Goal: Task Accomplishment & Management: Complete application form

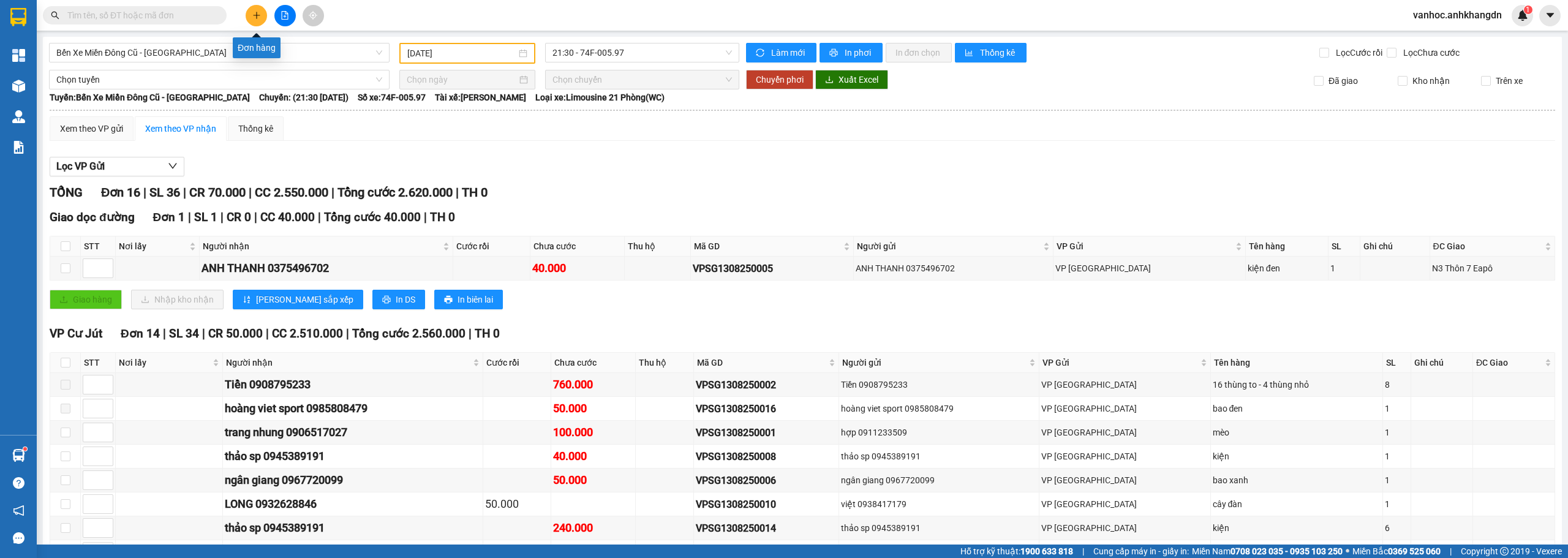
click at [256, 21] on button at bounding box center [256, 16] width 21 height 21
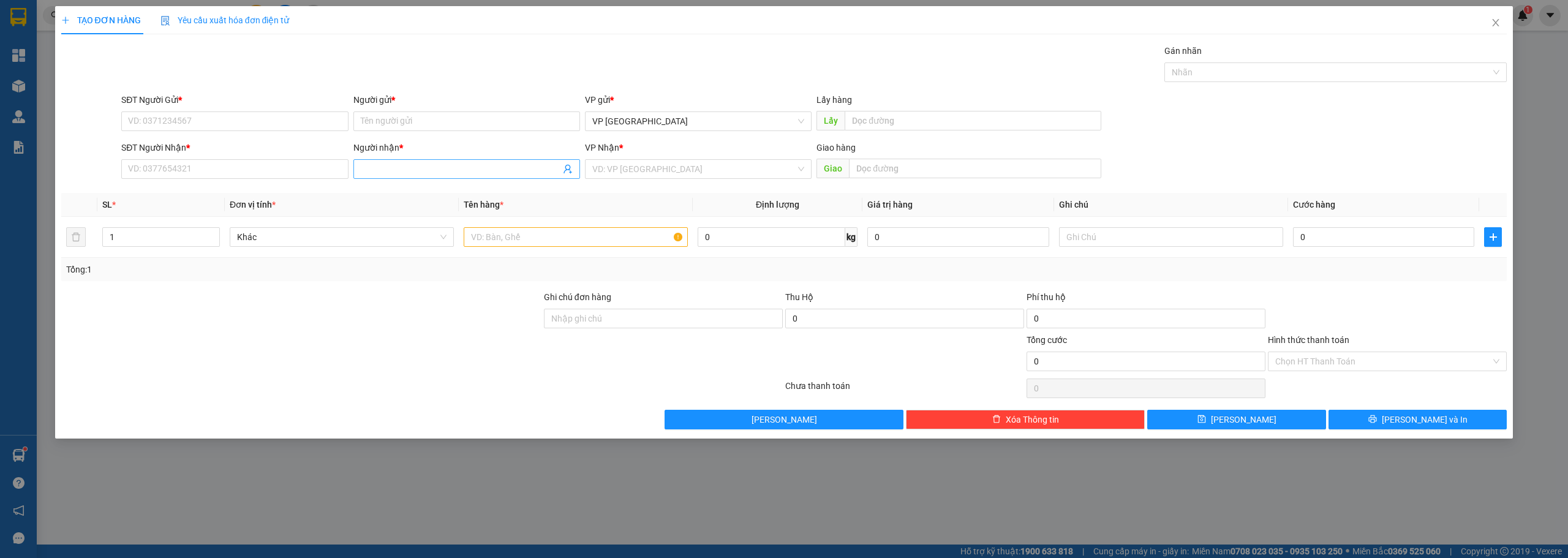
click at [383, 162] on span at bounding box center [466, 169] width 227 height 20
paste input "ậ"
paste input "ờ"
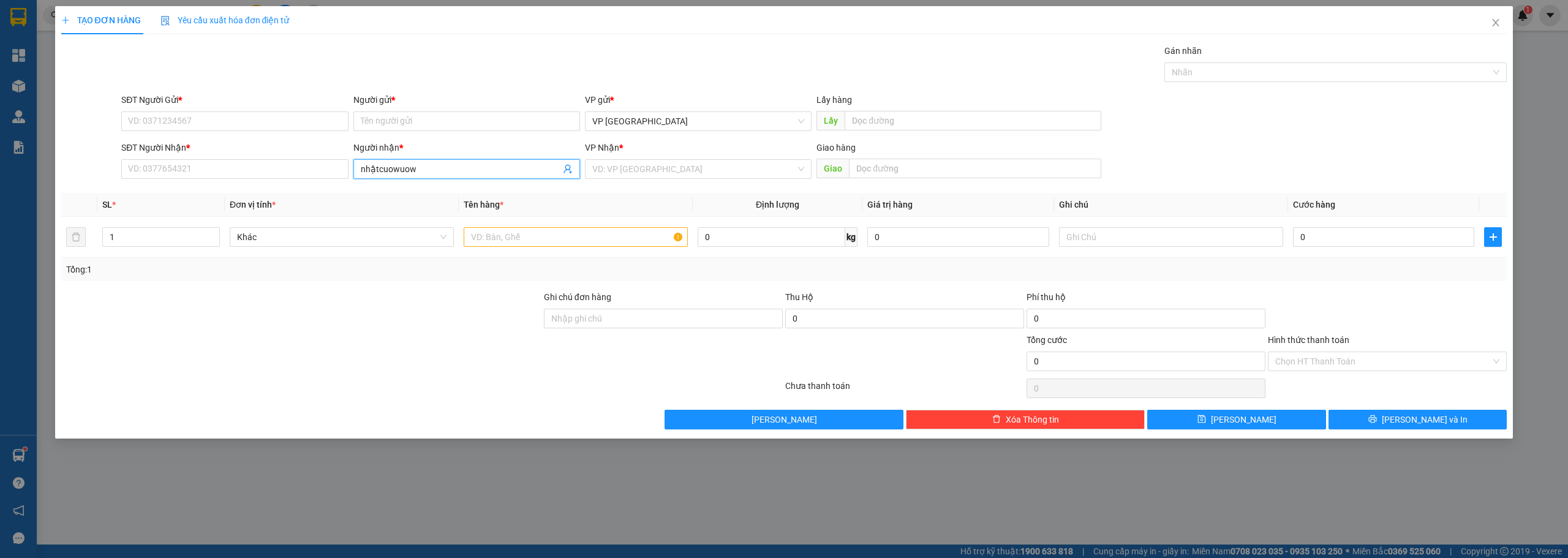
click at [434, 215] on th "Đơn vị tính *" at bounding box center [341, 205] width 234 height 24
click at [429, 166] on input "nhậtcuowuow" at bounding box center [460, 169] width 200 height 13
drag, startPoint x: 423, startPoint y: 167, endPoint x: 378, endPoint y: 166, distance: 45.0
click at [378, 166] on input "nhậtcuowuow" at bounding box center [460, 169] width 200 height 13
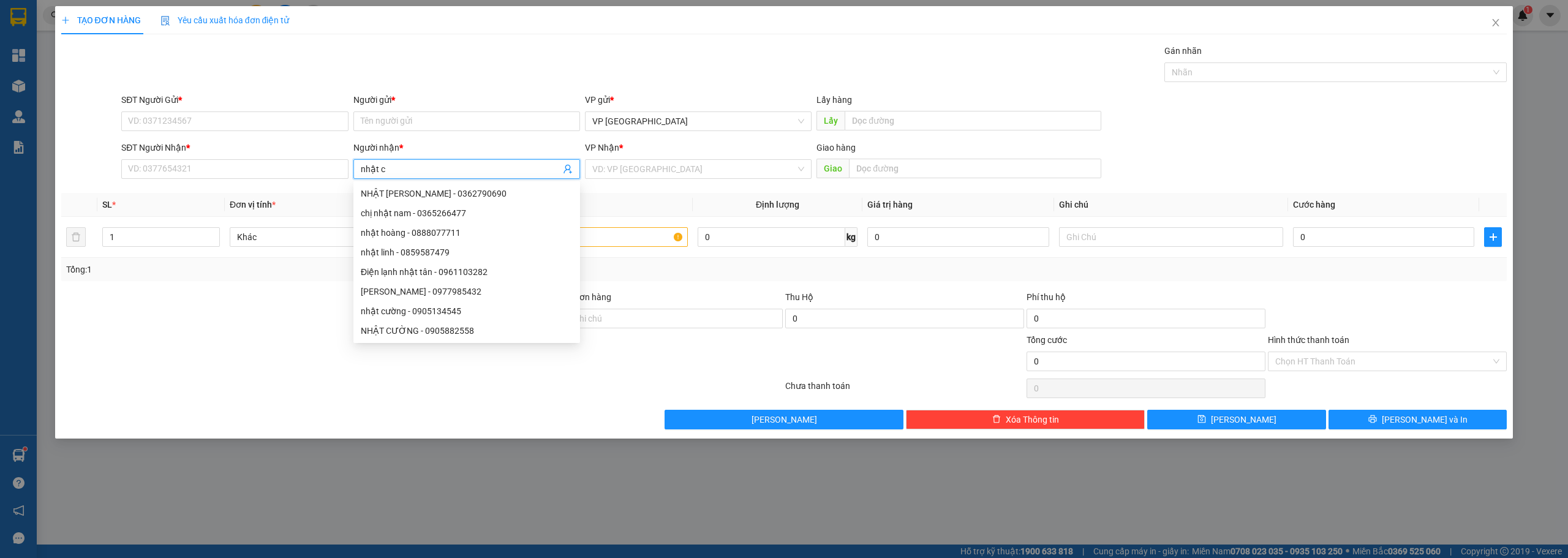
paste input "ươ"
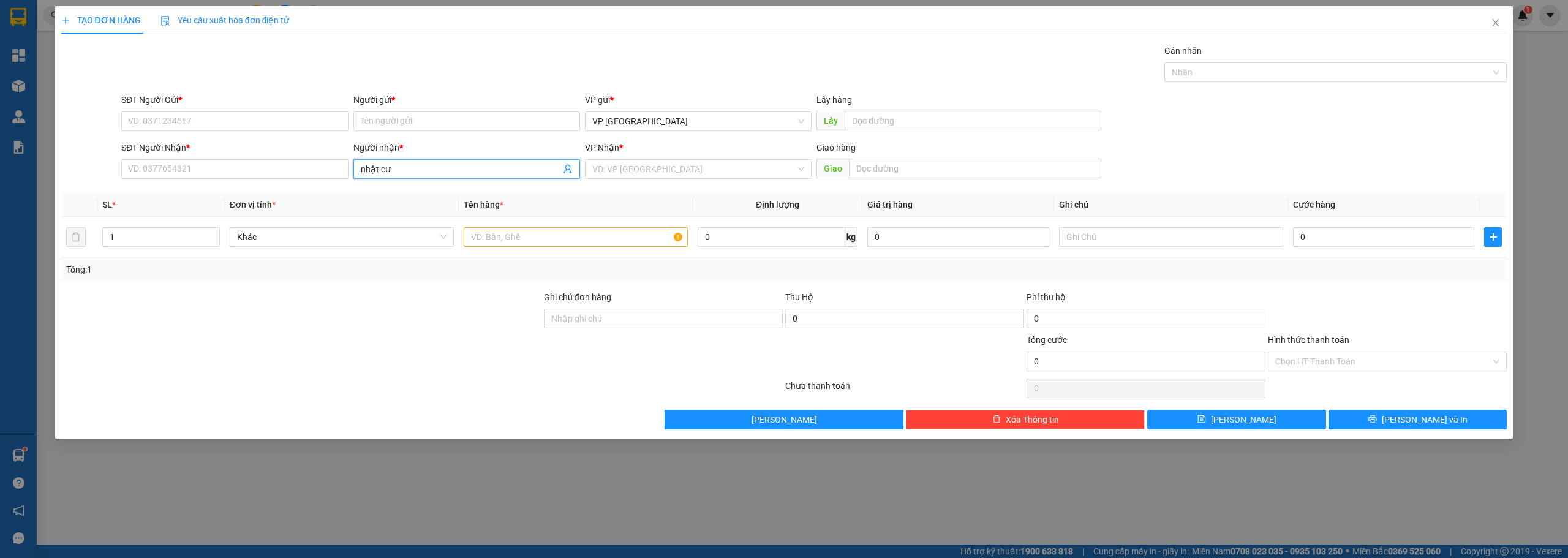
paste input "ờ"
type input "nhật cường"
click at [427, 209] on div "NHẬT CƯỜNG - 0905882558" at bounding box center [466, 213] width 212 height 13
type input "0905882558"
drag, startPoint x: 423, startPoint y: 174, endPoint x: 362, endPoint y: 170, distance: 61.1
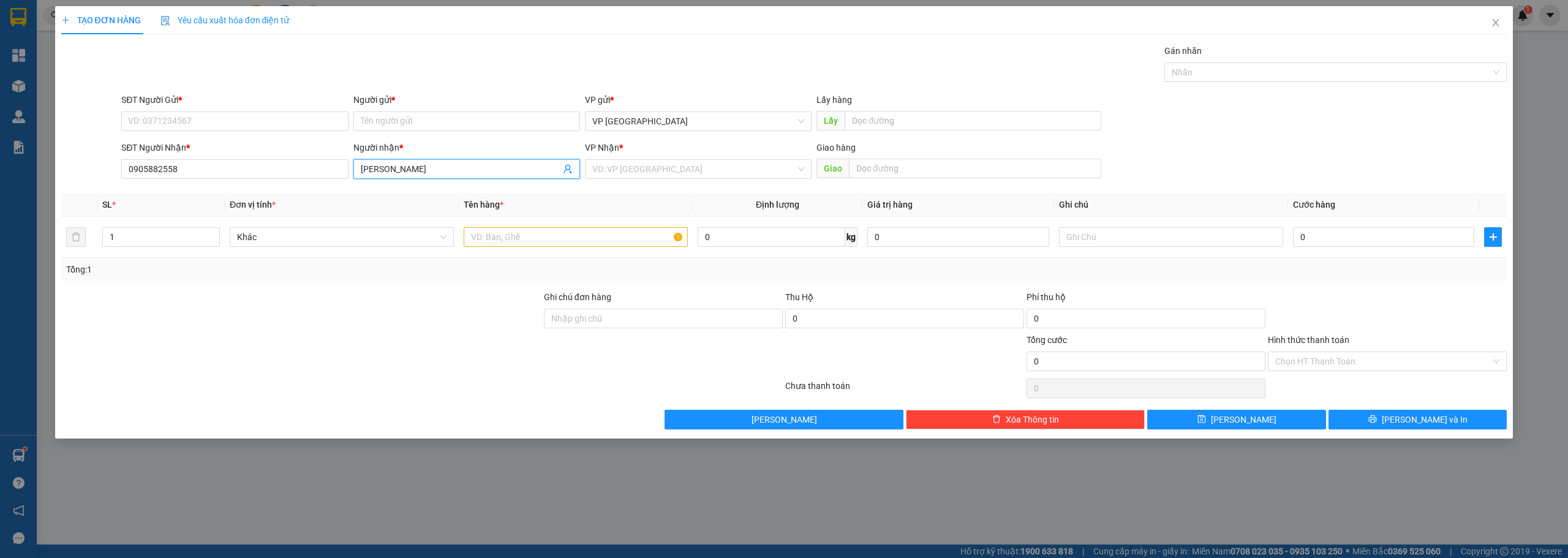
click at [362, 170] on input "[PERSON_NAME]" at bounding box center [460, 169] width 200 height 13
type input "[PERSON_NAME]"
click at [413, 127] on input "Người gửi *" at bounding box center [466, 121] width 227 height 20
paste input "[PERSON_NAME]"
type input "[PERSON_NAME]"
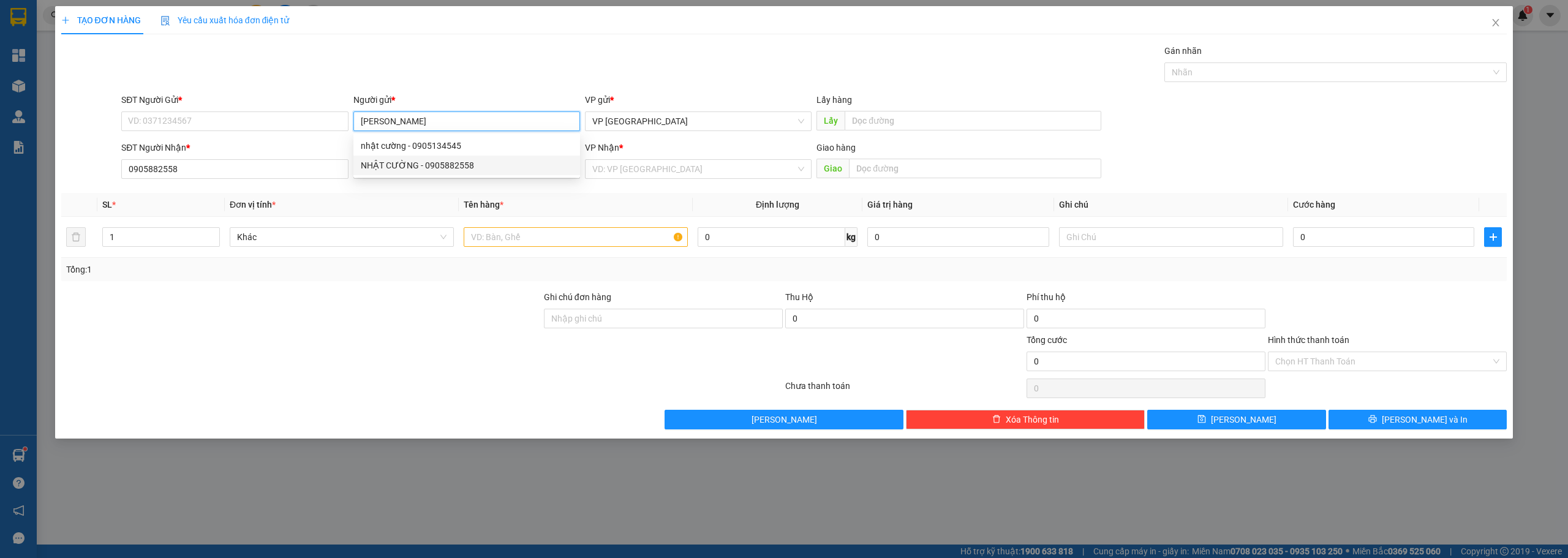
click at [417, 158] on div "NHẬT CƯỜNG - 0905882558" at bounding box center [466, 166] width 227 height 20
type input "0905882558"
type input "[PERSON_NAME]"
click at [151, 230] on input "1" at bounding box center [160, 237] width 116 height 18
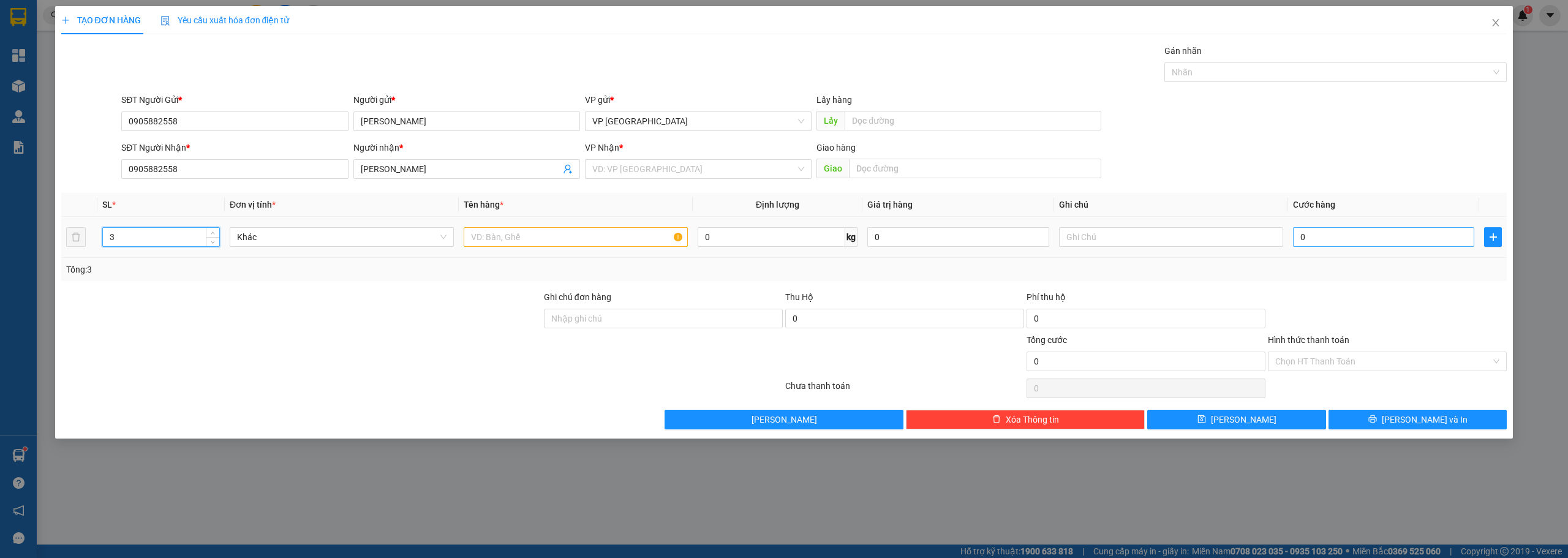
type input "3"
click at [1334, 244] on input "0" at bounding box center [1383, 237] width 181 height 20
click at [564, 236] on input "text" at bounding box center [575, 237] width 224 height 20
paste input "ệ"
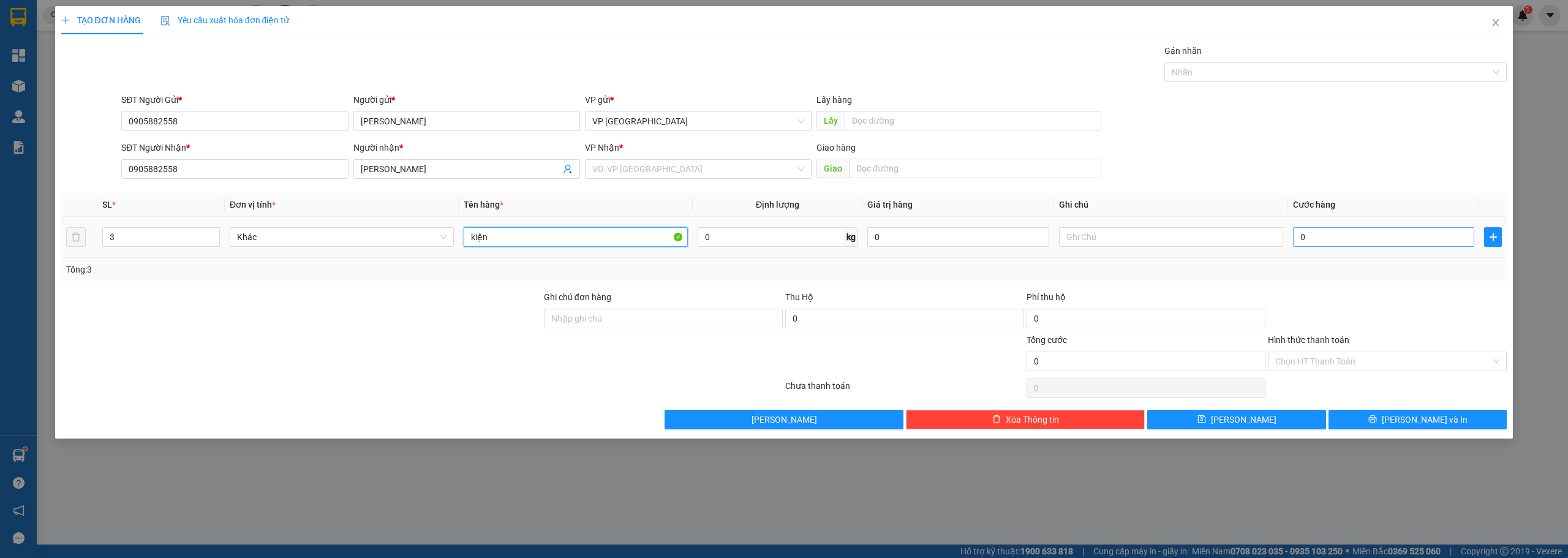
type input "kiện"
click at [1349, 245] on input "0" at bounding box center [1383, 237] width 181 height 20
click at [1346, 244] on input "0" at bounding box center [1383, 237] width 181 height 20
type input "01"
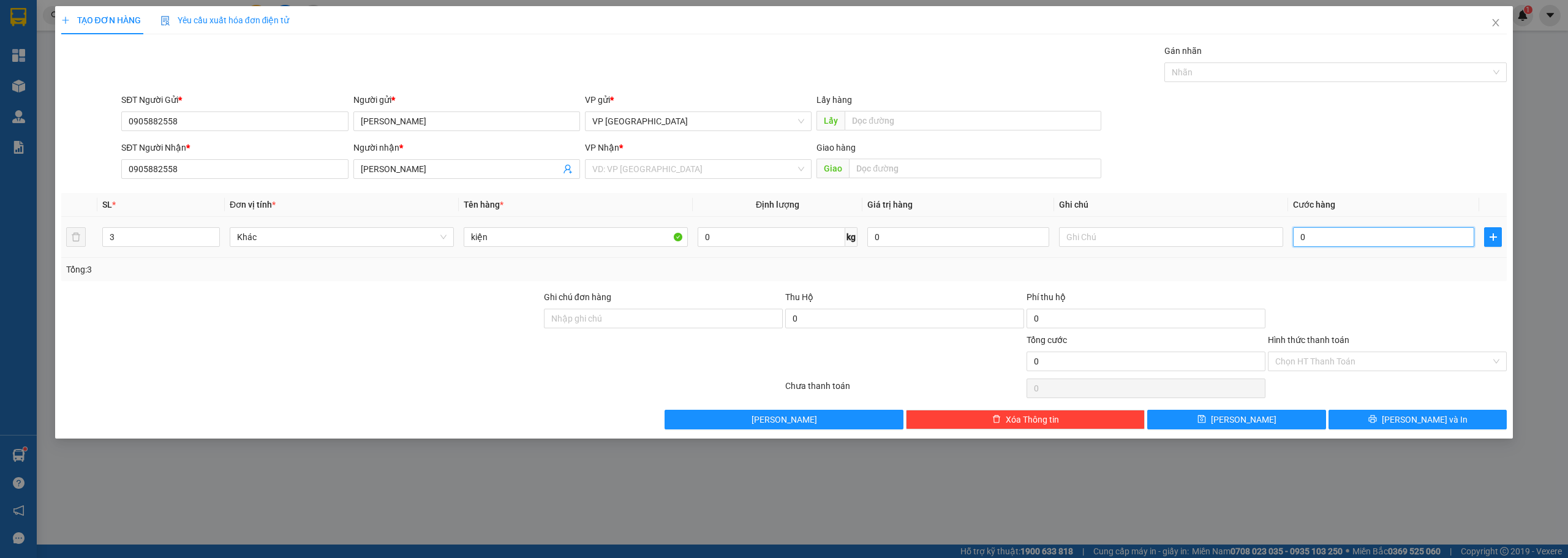
type input "1"
type input "016"
type input "16"
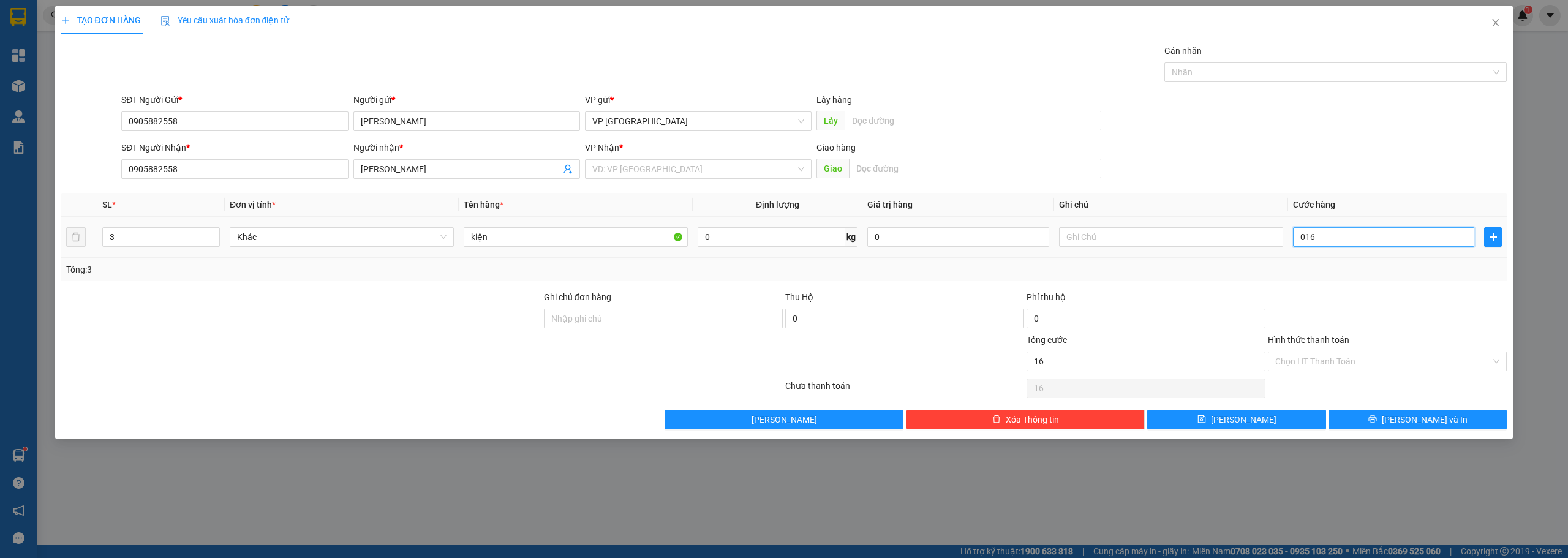
type input "0.160"
type input "160"
type input "016"
type input "16"
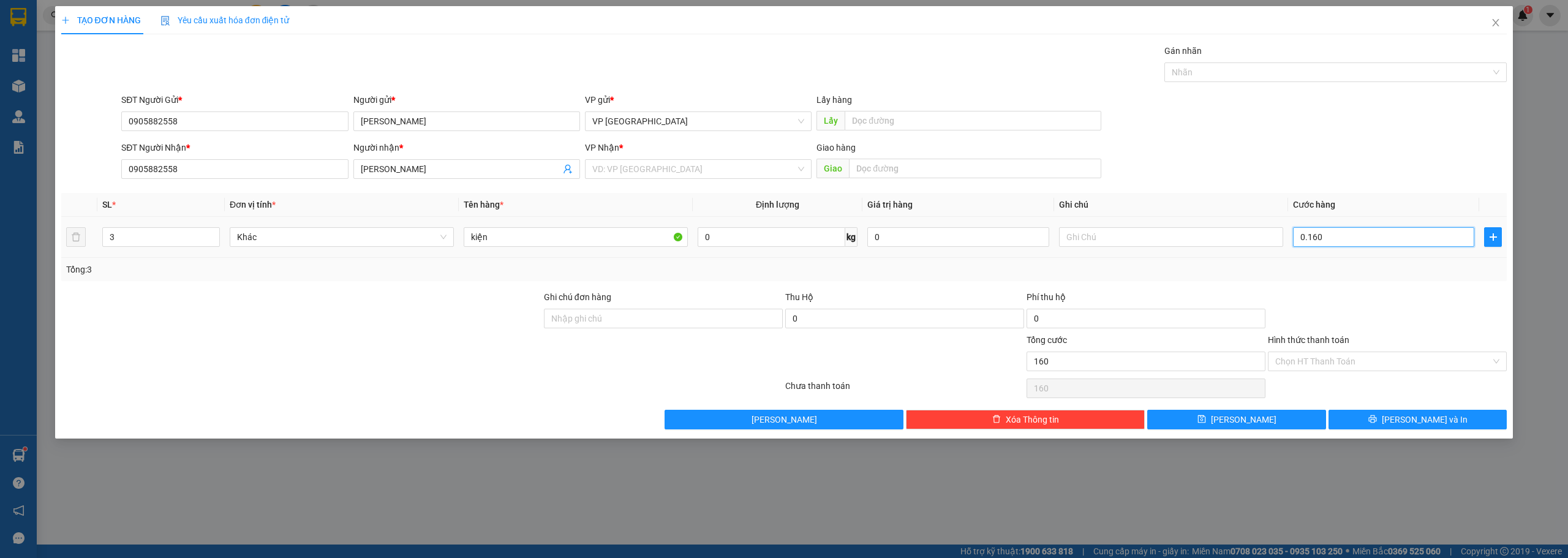
type input "16"
type input "01"
type input "1"
type input "0"
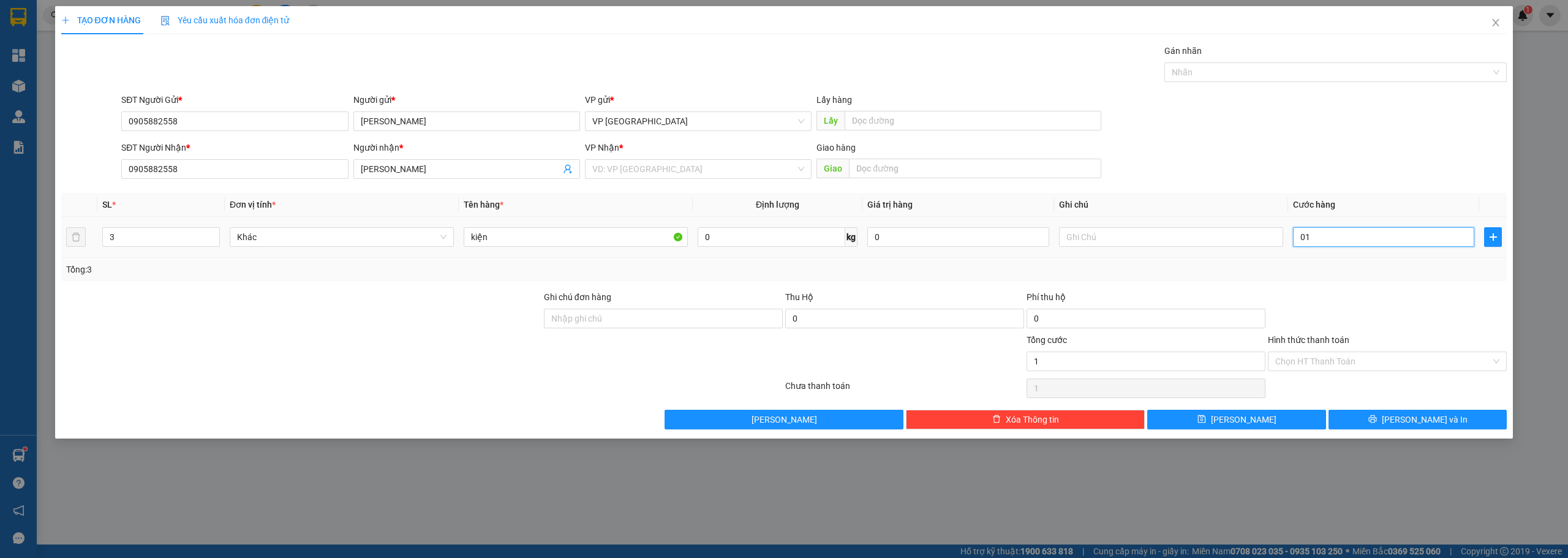
type input "0"
type input "10"
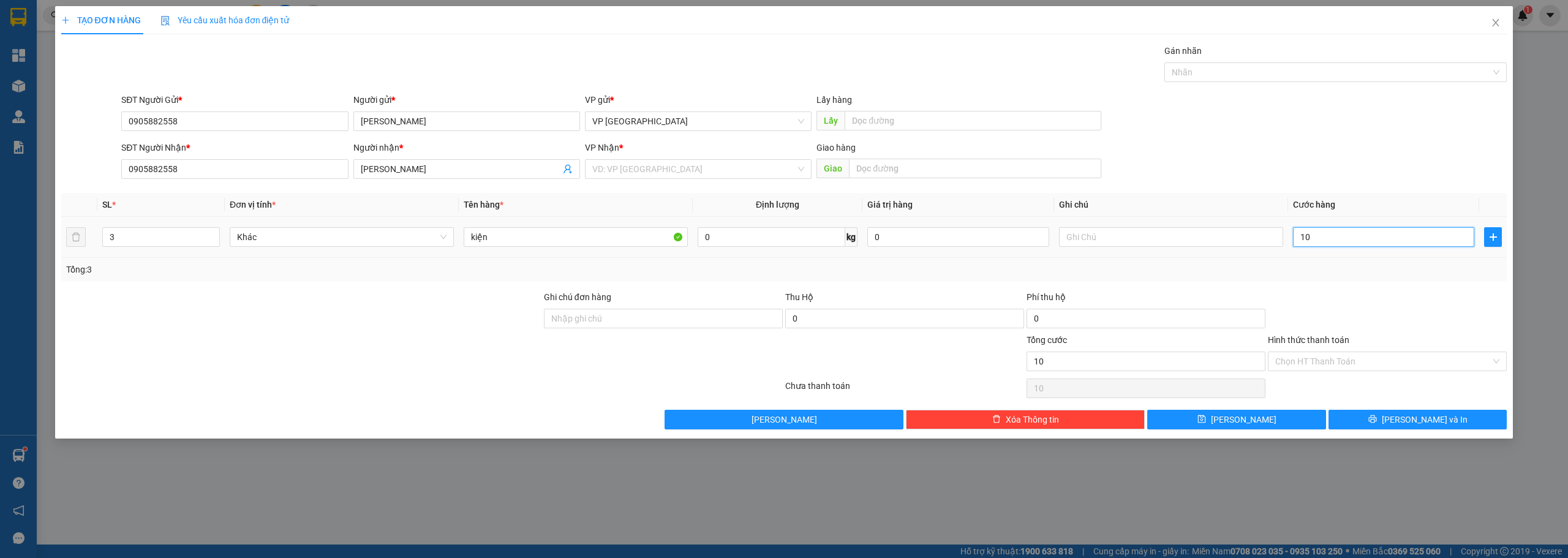
type input "1"
type input "16"
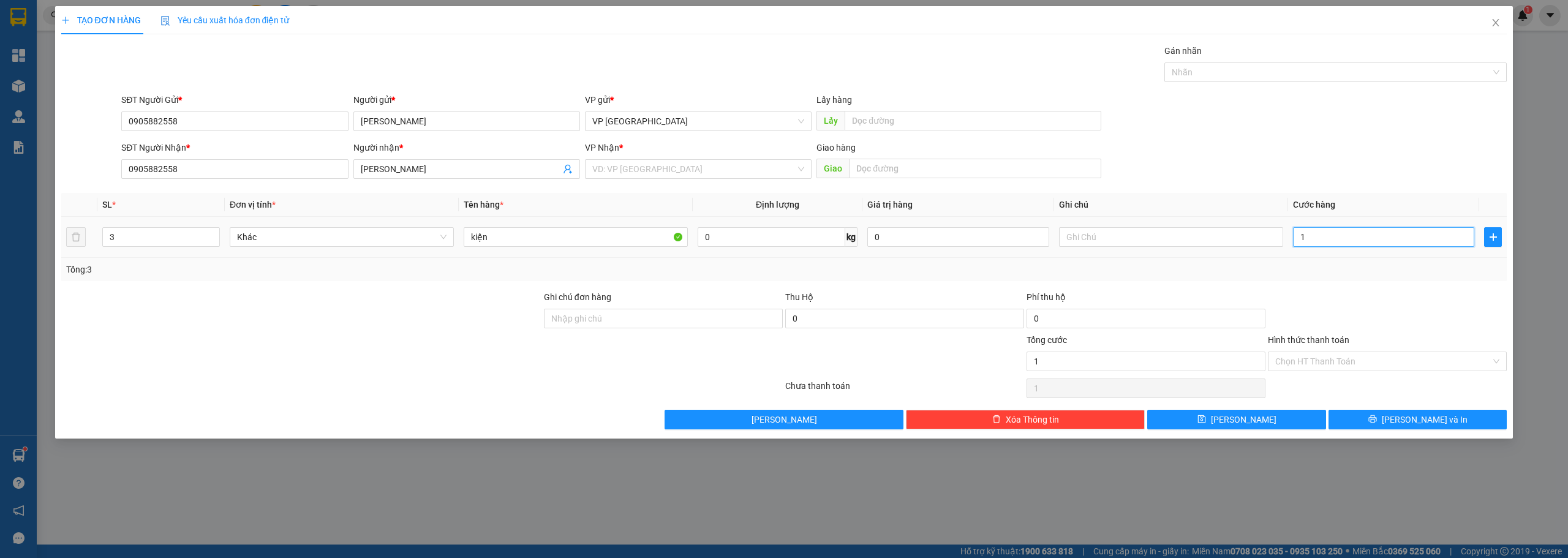
type input "16"
type input "160"
type input "1.600"
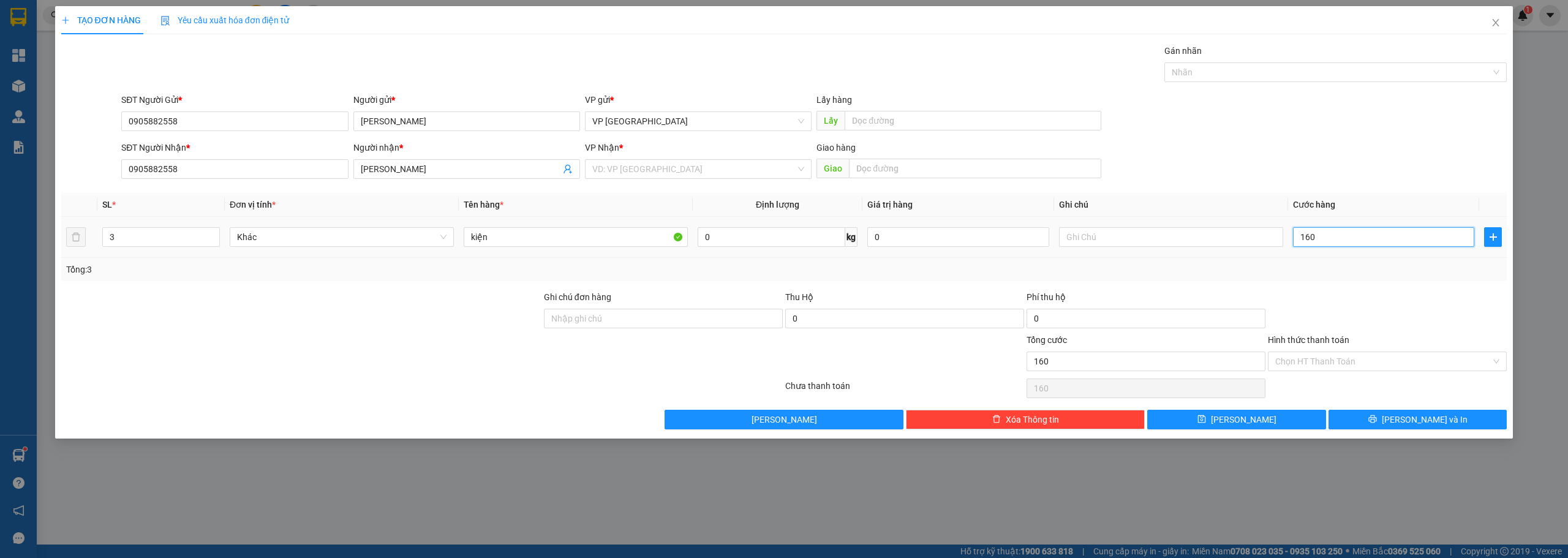
type input "1.600"
type input "16.000"
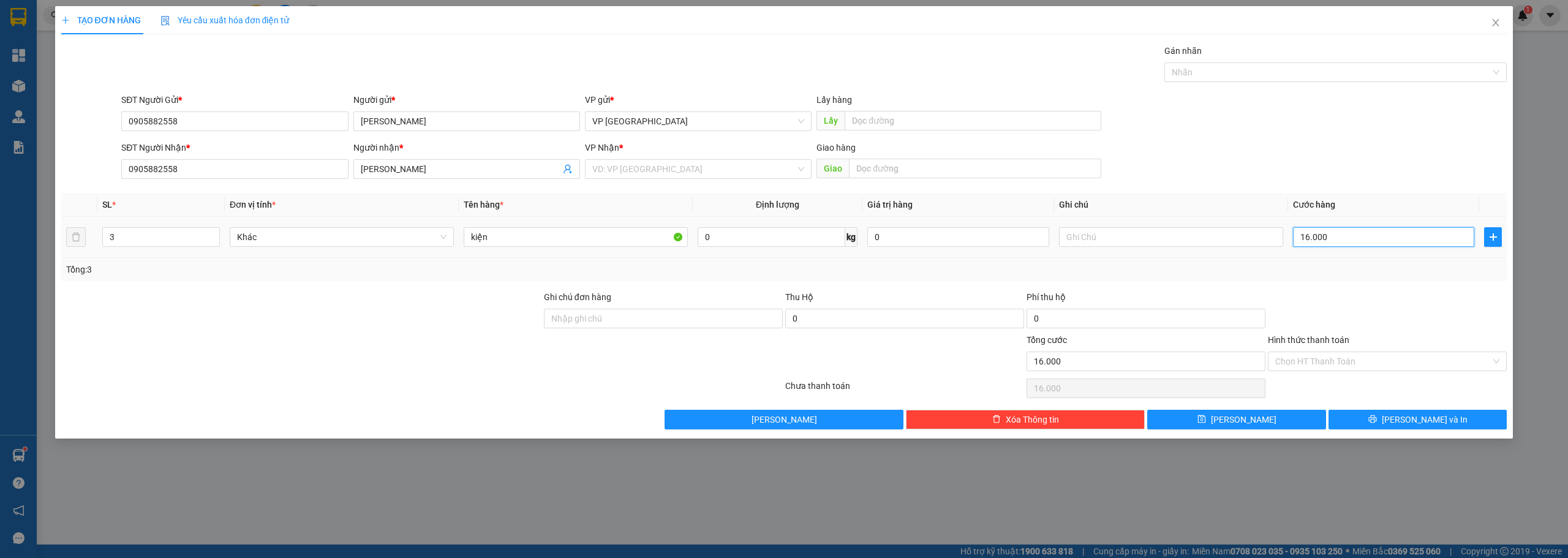
type input "160.000"
click at [754, 166] on input "search" at bounding box center [694, 169] width 203 height 18
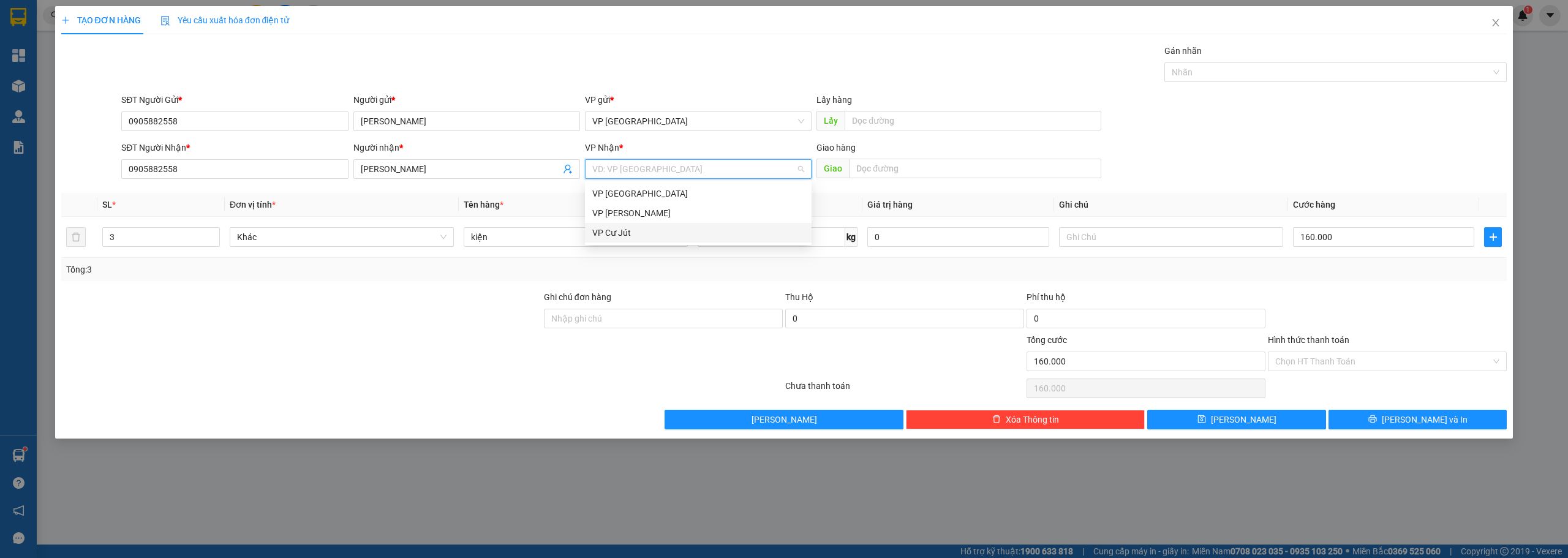
click at [643, 230] on div "VP Cư Jút" at bounding box center [698, 233] width 212 height 13
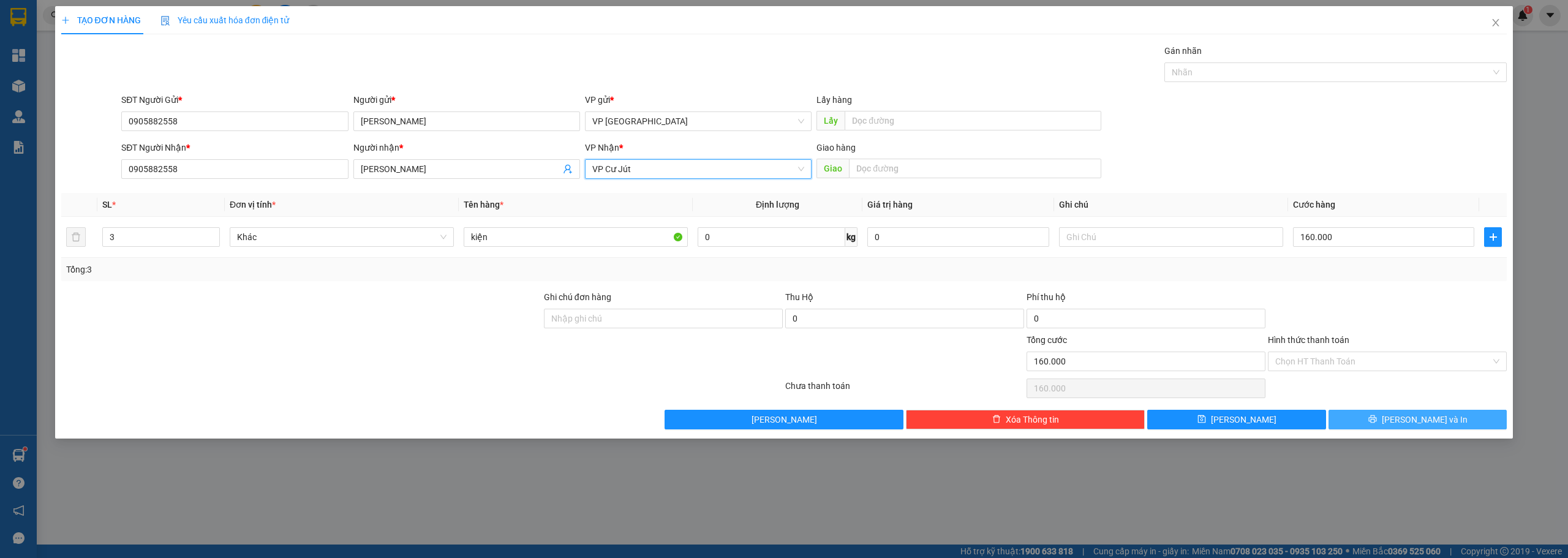
click at [1376, 417] on button "[PERSON_NAME] và In" at bounding box center [1418, 420] width 179 height 20
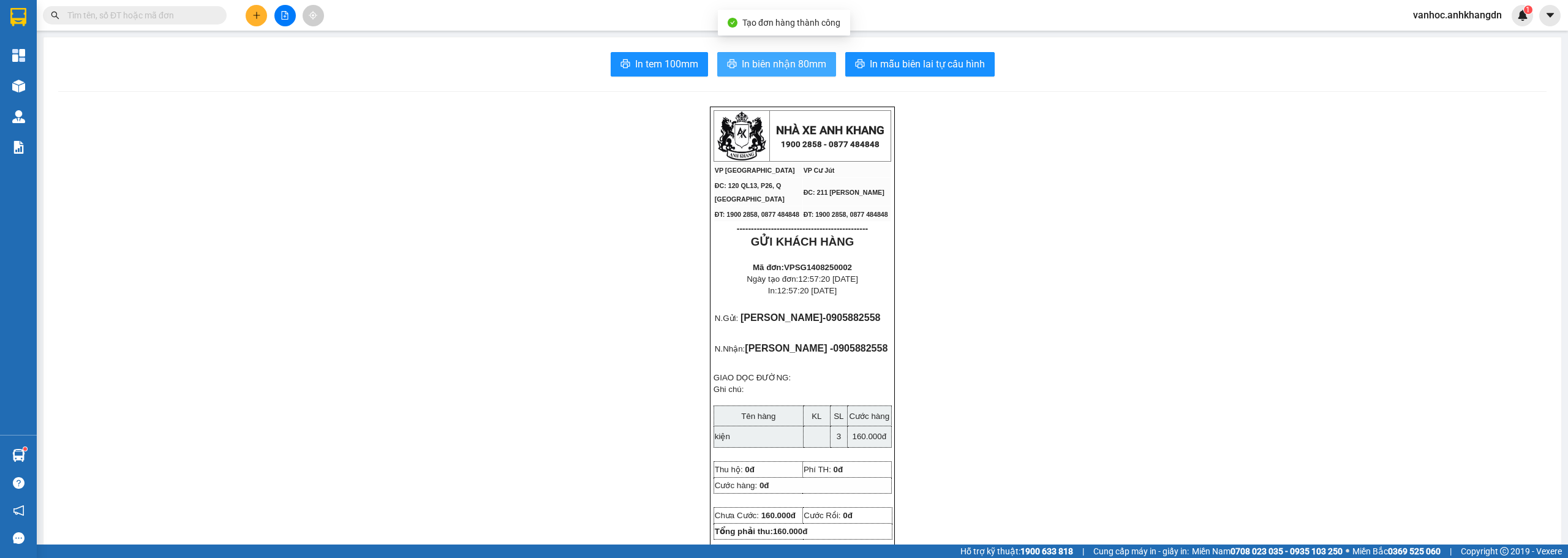
click at [761, 67] on span "In biên nhận 80mm" at bounding box center [784, 64] width 84 height 16
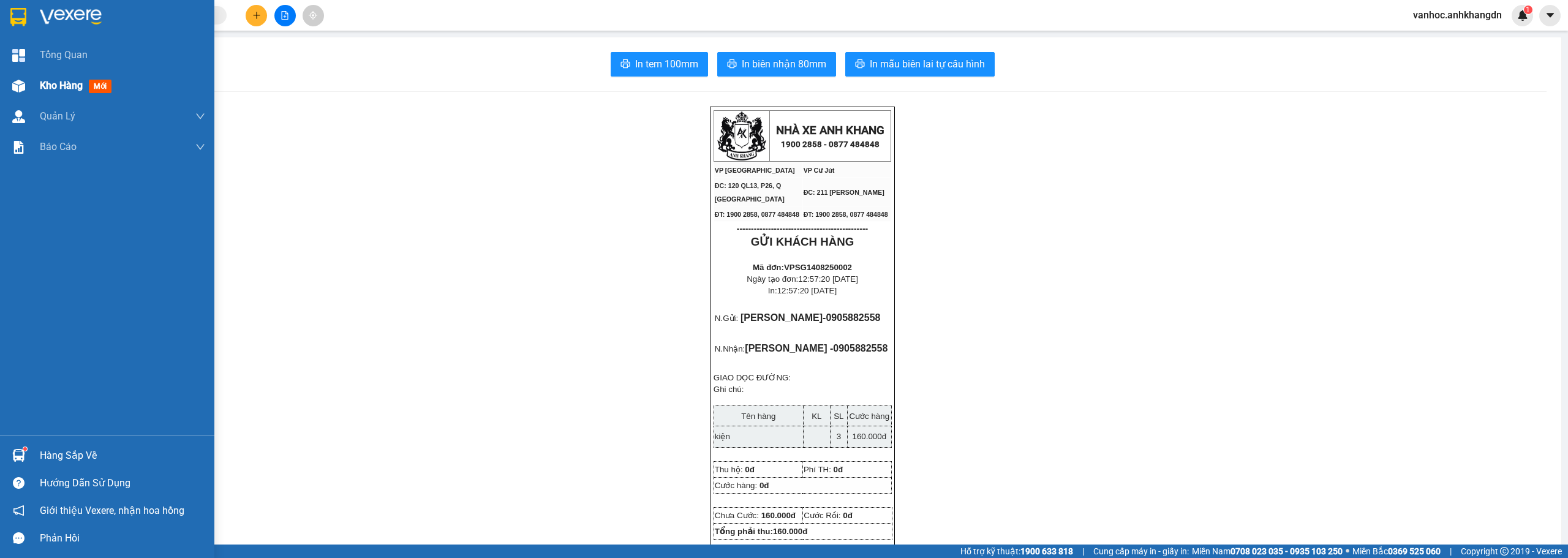
click at [55, 75] on div "Kho hàng mới" at bounding box center [123, 85] width 166 height 30
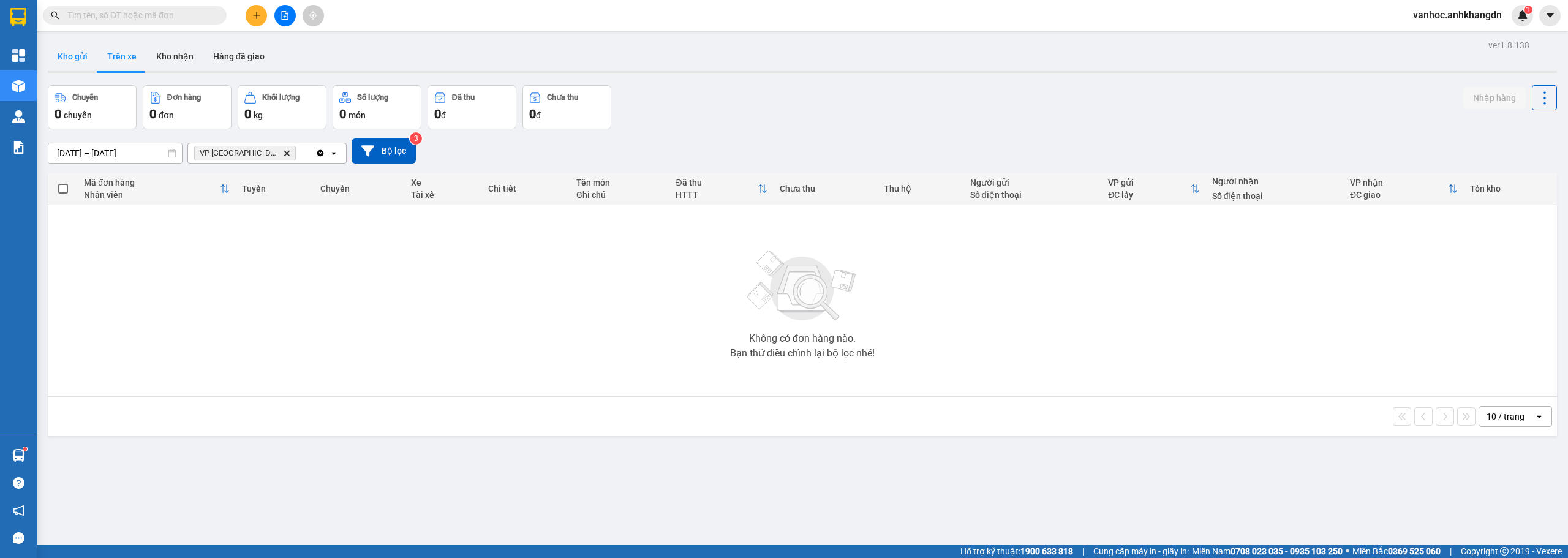
click at [83, 61] on button "Kho gửi" at bounding box center [72, 56] width 50 height 30
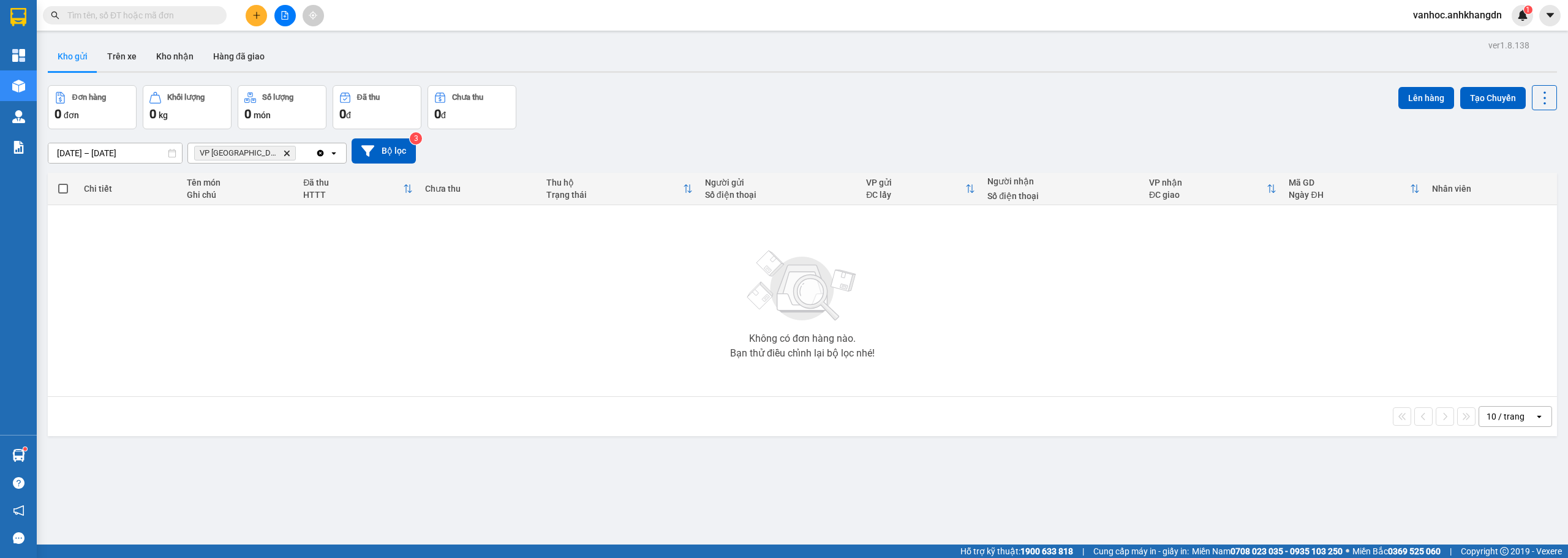
click at [316, 153] on icon "Clear all" at bounding box center [320, 153] width 10 height 10
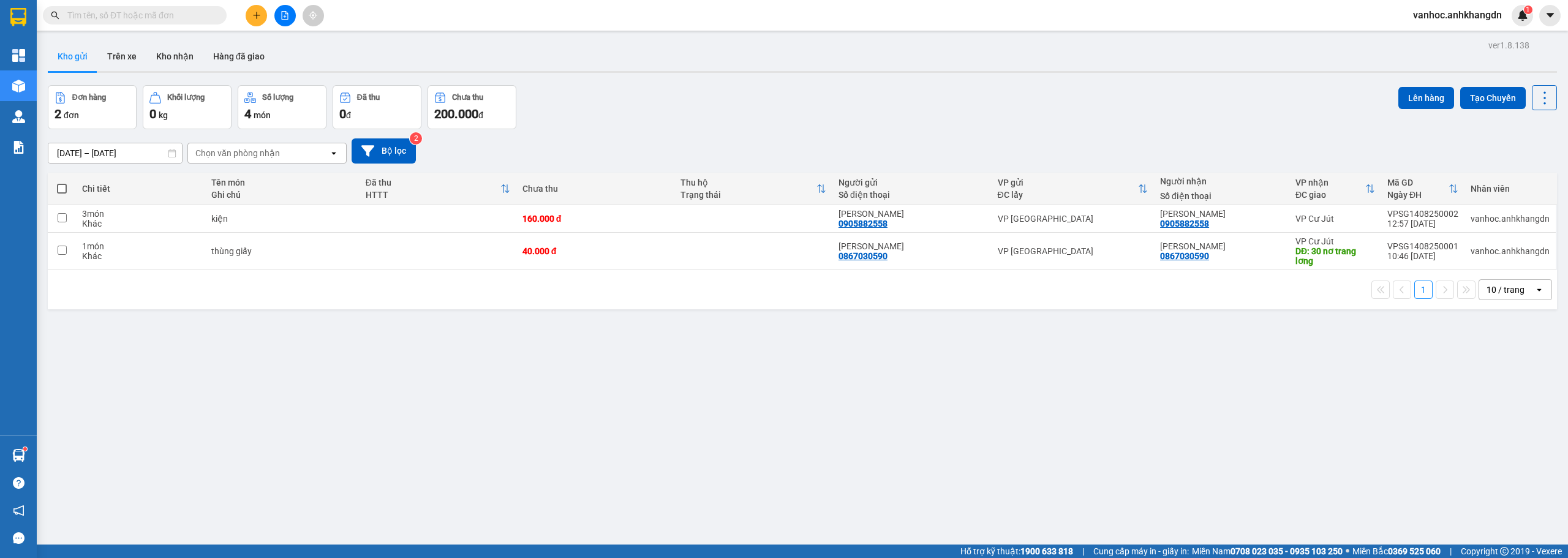
click at [251, 13] on button at bounding box center [256, 16] width 21 height 21
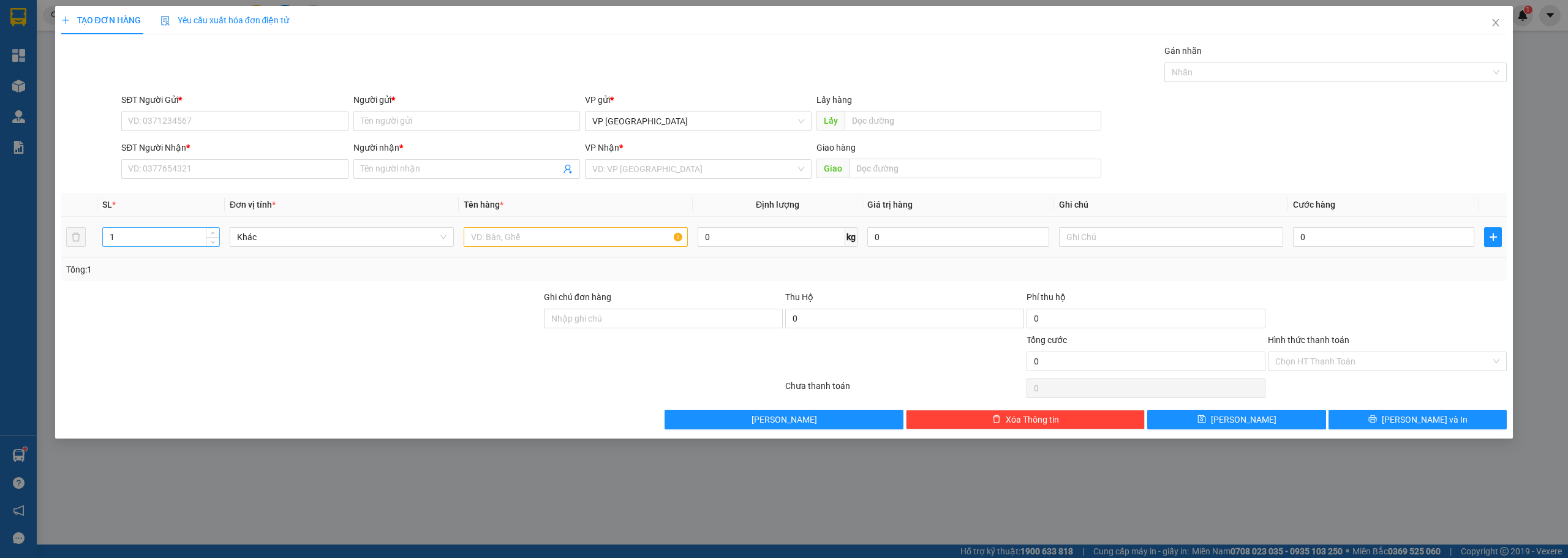
click at [184, 242] on input "1" at bounding box center [160, 237] width 116 height 18
click at [208, 172] on input "SĐT Người Nhận *" at bounding box center [234, 169] width 227 height 20
paste input "0905473839"
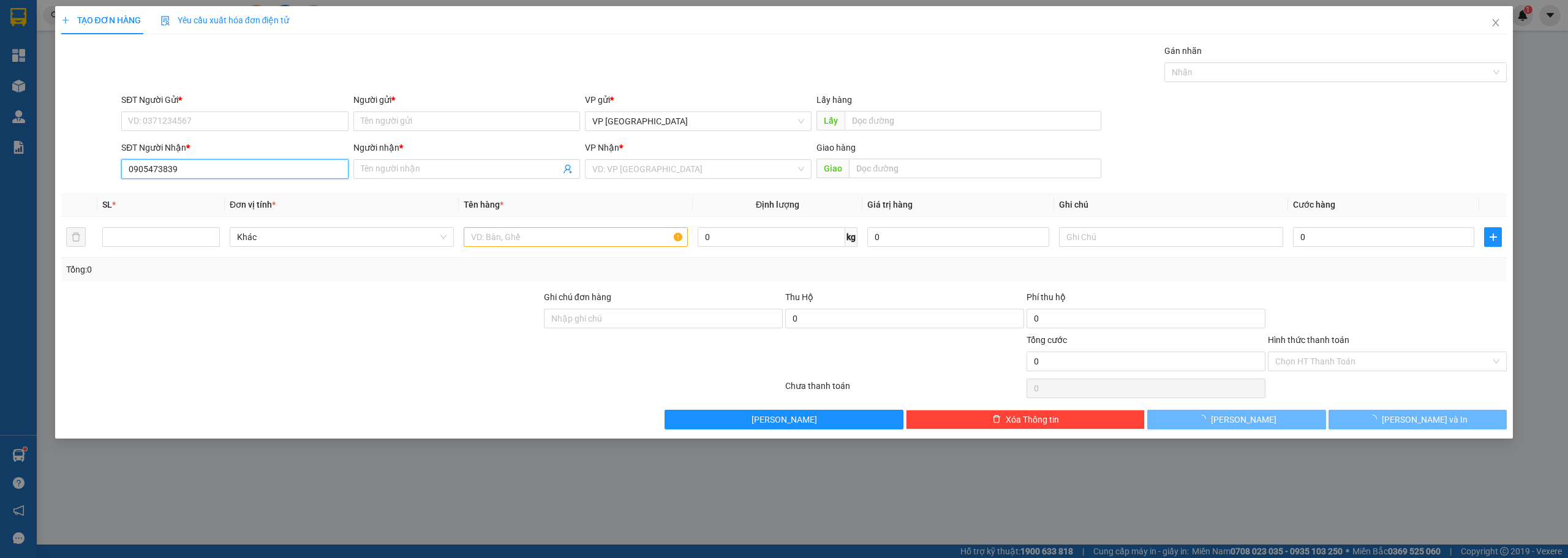
drag, startPoint x: 187, startPoint y: 177, endPoint x: 84, endPoint y: 184, distance: 103.2
click at [85, 184] on div "Transit Pickup Surcharge Ids Transit Deliver Surcharge Ids Transit Deliver Surc…" at bounding box center [784, 237] width 1446 height 385
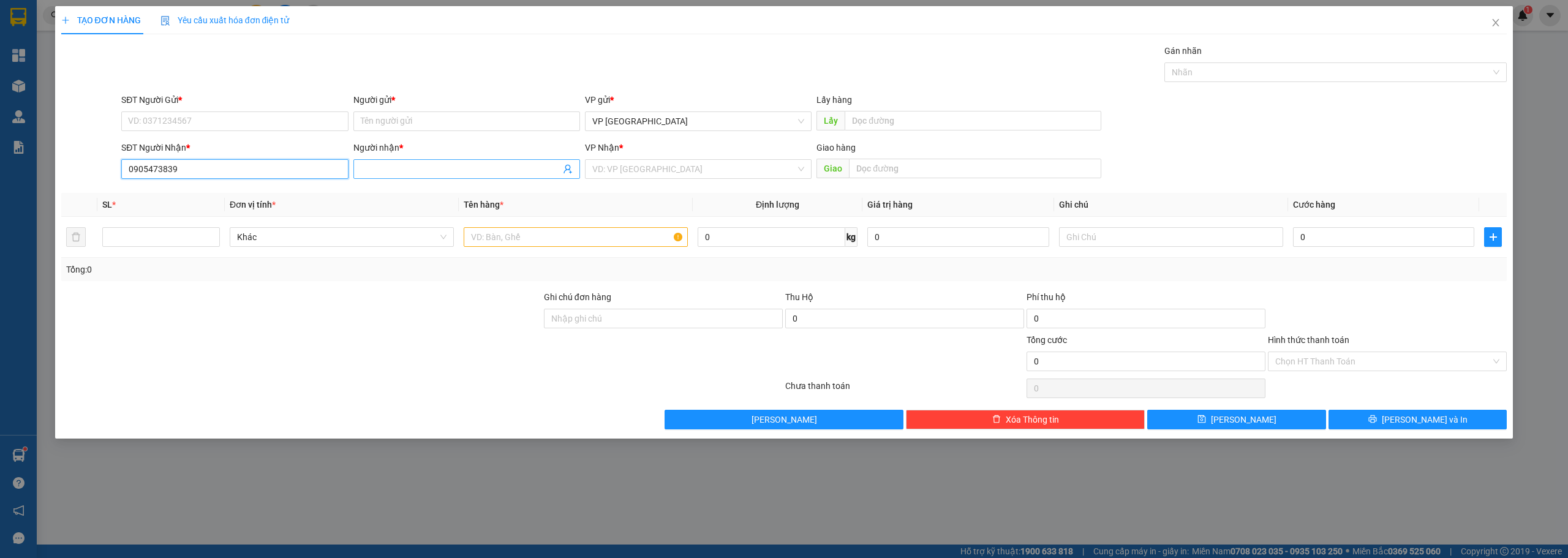
type input "0905473839"
click at [384, 170] on input "Người nhận *" at bounding box center [460, 169] width 200 height 13
paste input "ị"
drag, startPoint x: 409, startPoint y: 170, endPoint x: 345, endPoint y: 169, distance: 64.0
click at [345, 169] on div "SĐT Người Nhận * 0905473839 Người nhận * chị ri chị ri VP Nhận * VD: VP Sài Gòn…" at bounding box center [814, 163] width 1391 height 43
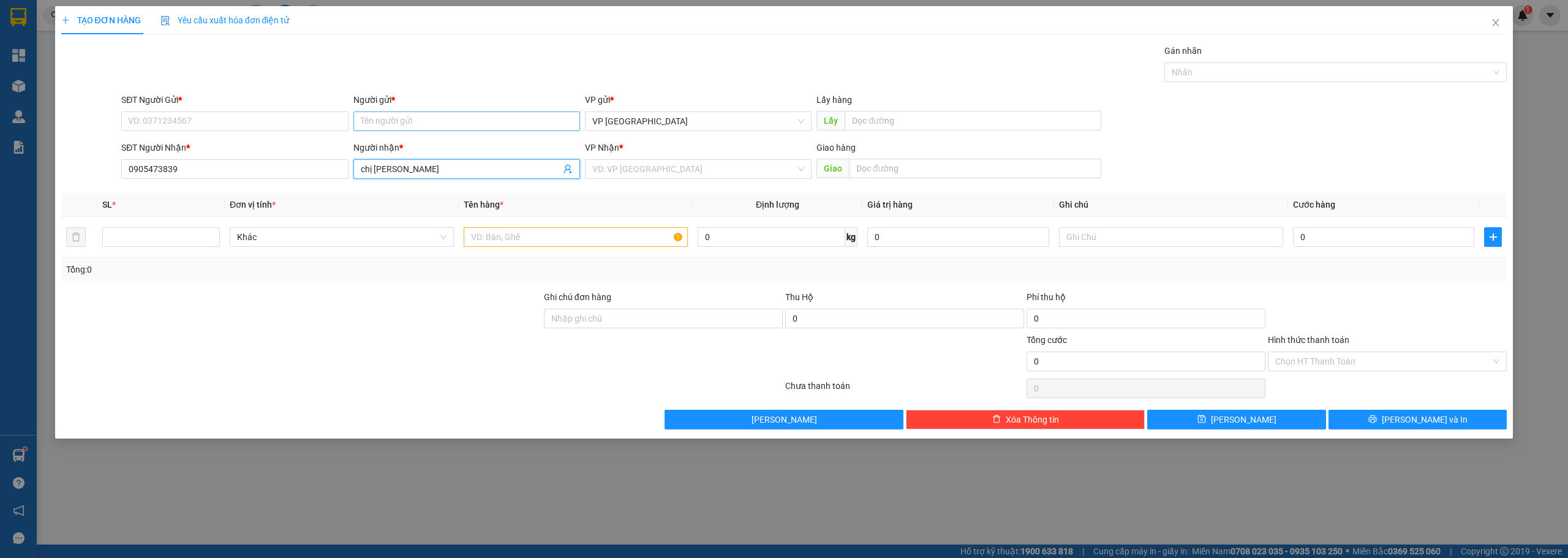
type input "chị [PERSON_NAME]"
click at [381, 116] on input "Người gửi *" at bounding box center [466, 121] width 227 height 20
paste input "chị [PERSON_NAME]"
type input "chị [PERSON_NAME]"
drag, startPoint x: 183, startPoint y: 170, endPoint x: 0, endPoint y: 199, distance: 185.3
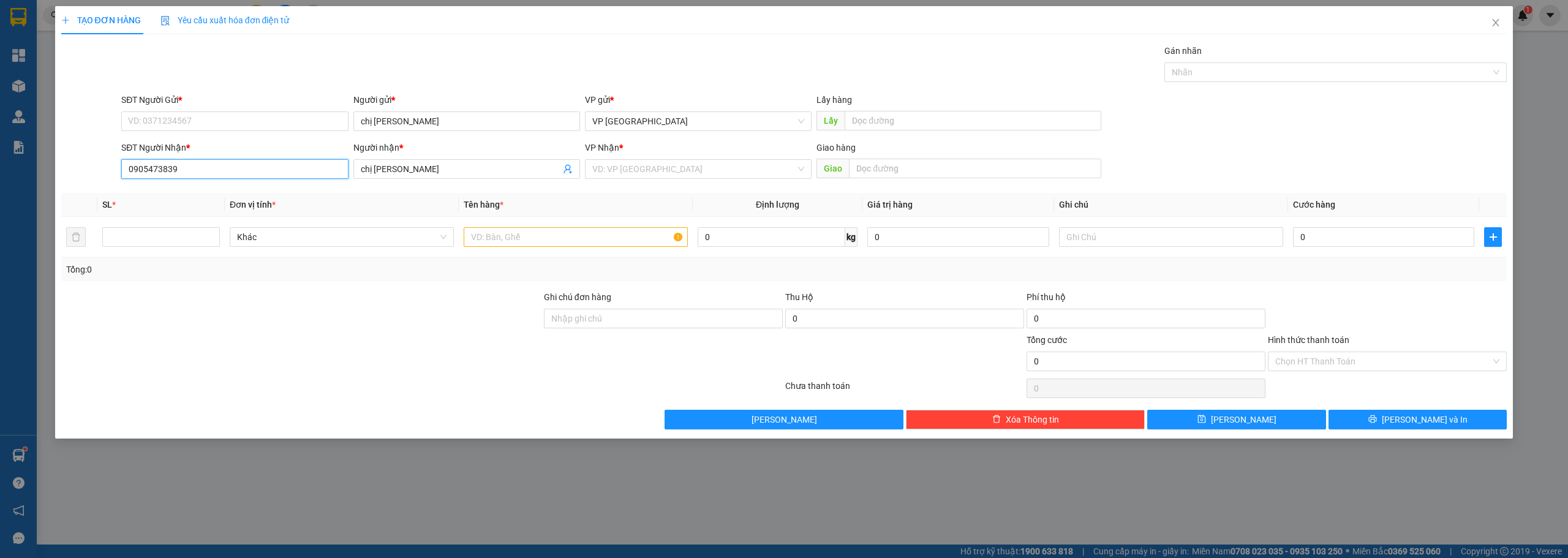
click at [1, 197] on div "TẠO ĐƠN HÀNG Yêu cầu xuất hóa đơn điện tử Transit Pickup Surcharge Ids Transit …" at bounding box center [784, 279] width 1568 height 558
click at [200, 120] on input "SĐT Người Gửi *" at bounding box center [234, 121] width 227 height 20
paste input "0905473839"
type input "0905473839"
click at [185, 234] on input "number" at bounding box center [160, 237] width 116 height 18
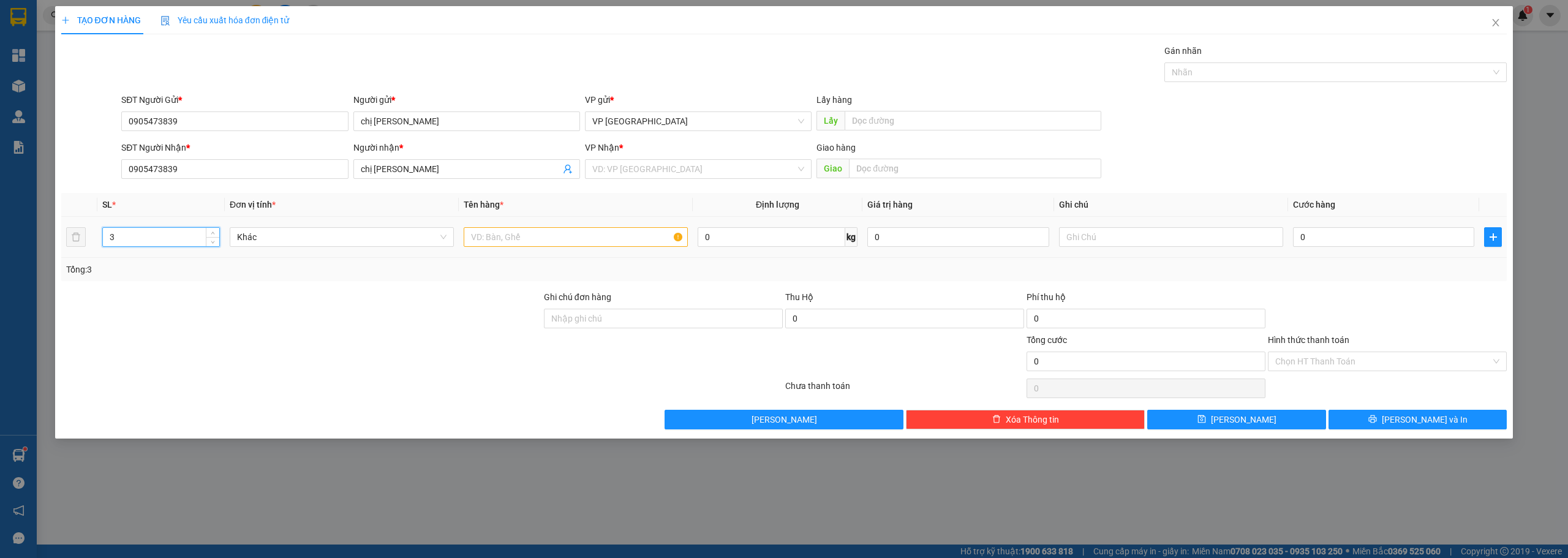
type input "3"
click at [536, 242] on input "text" at bounding box center [575, 237] width 224 height 20
paste input "ệ"
paste input "ươ"
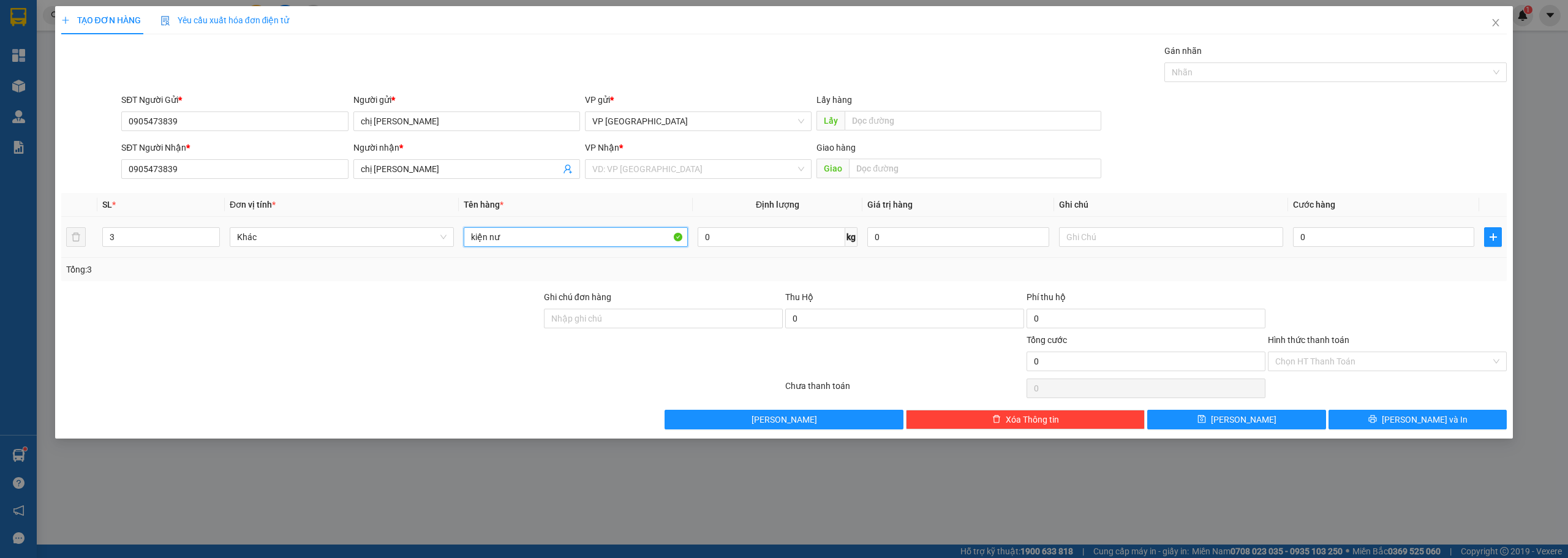
paste input "ớ"
paste input "ọ"
type input "k"
paste input "iệ"
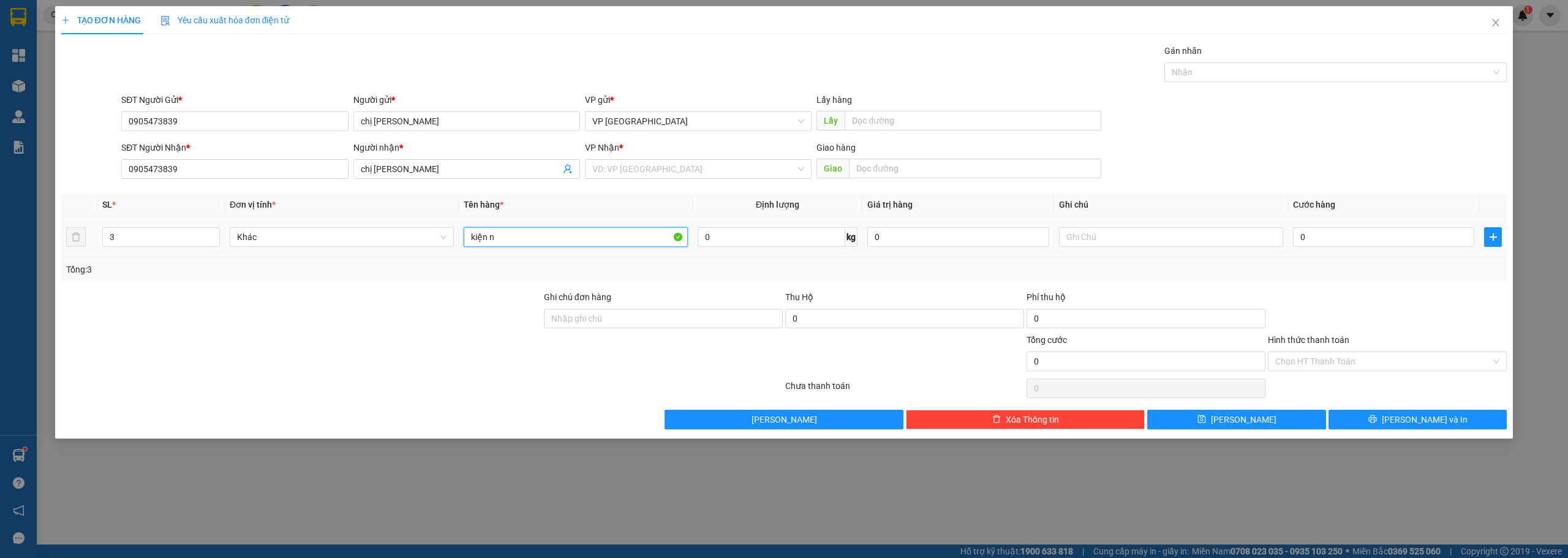
paste input "ươ"
paste input "ớ"
paste input "ọ"
type input "kiện nước ngọt"
click at [1313, 234] on input "0" at bounding box center [1383, 237] width 181 height 20
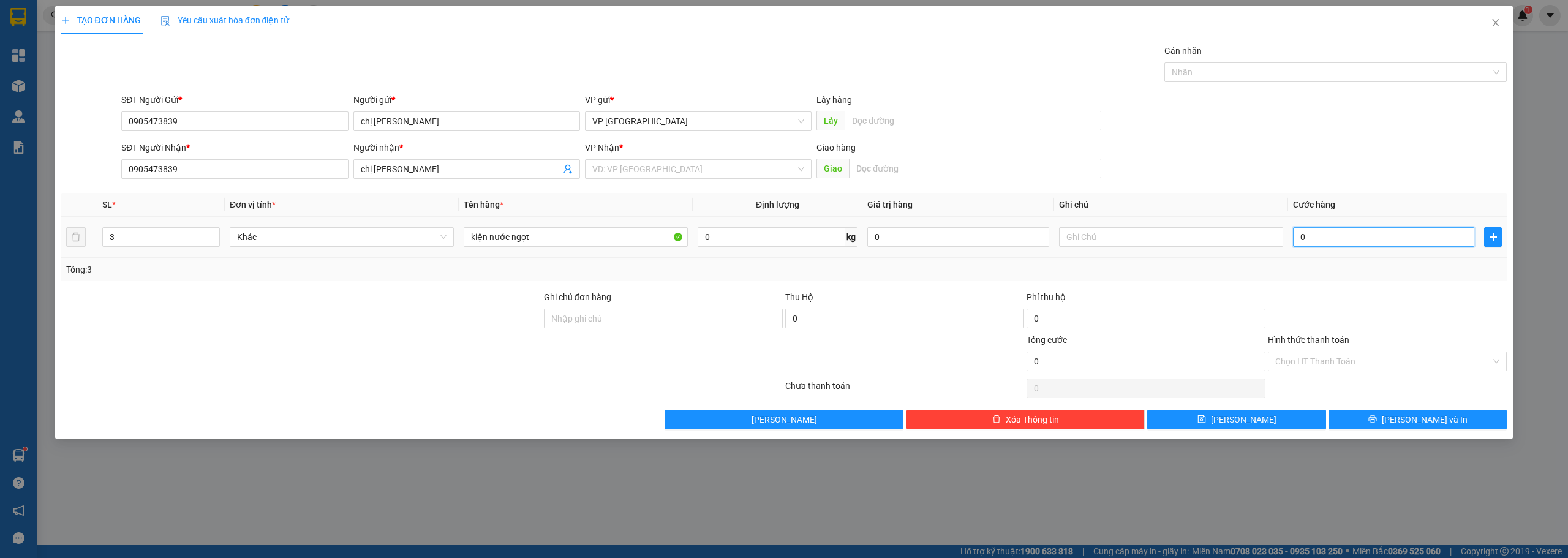
type input "1"
type input "12"
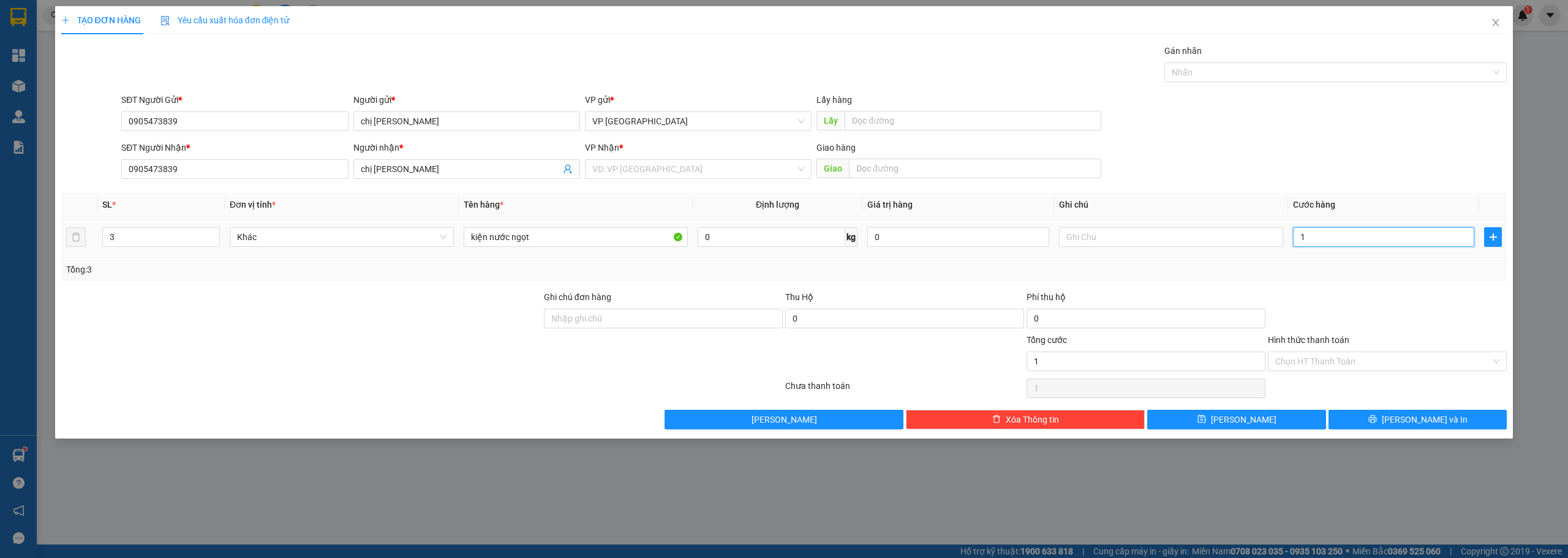
type input "12"
type input "120"
type input "1.200"
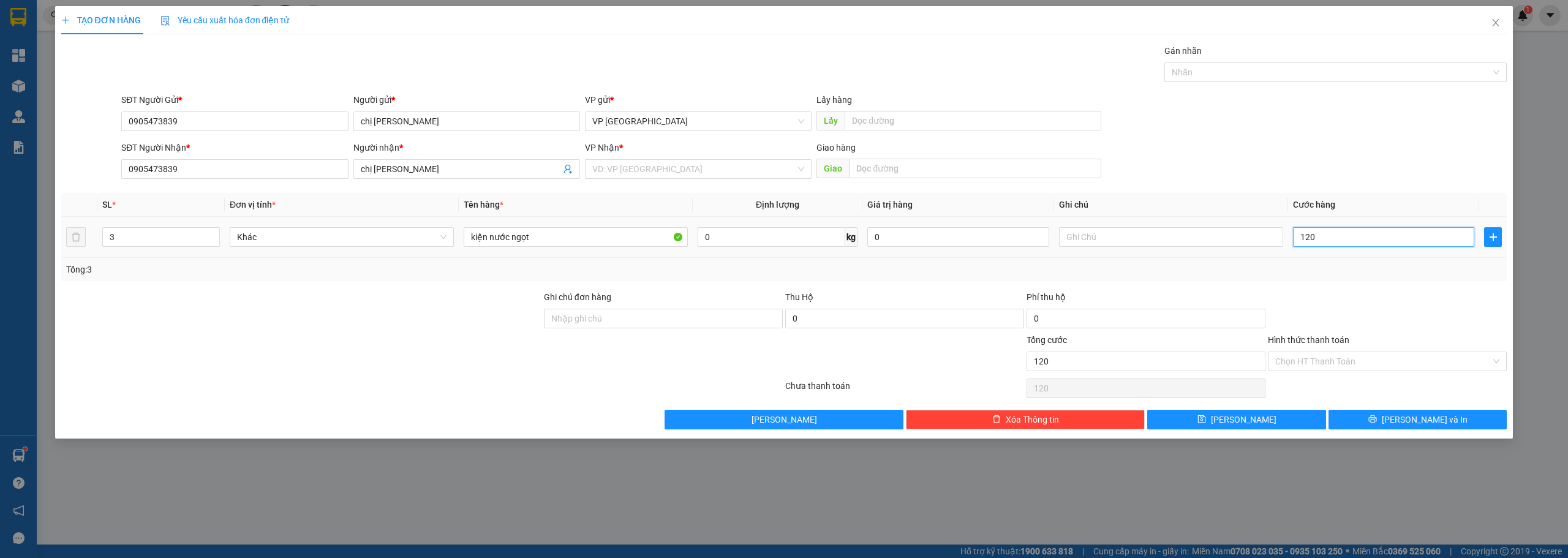
type input "1.200"
type input "12.000"
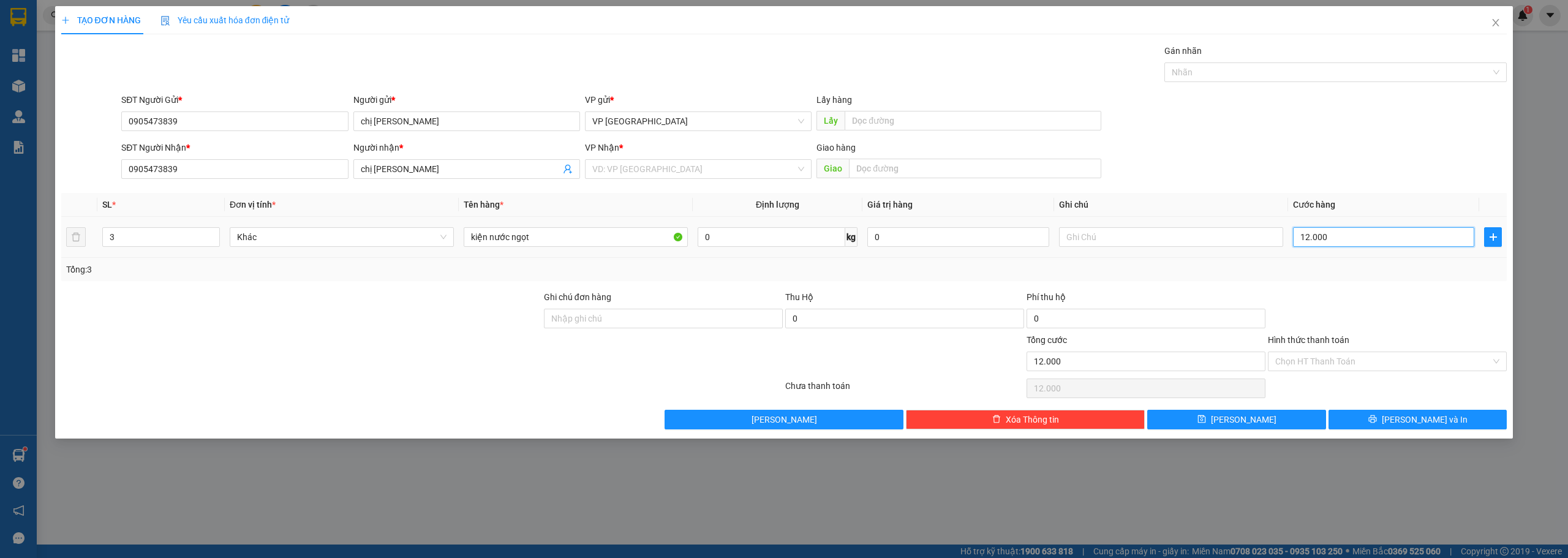
type input "120.000"
click at [698, 169] on input "search" at bounding box center [694, 169] width 203 height 18
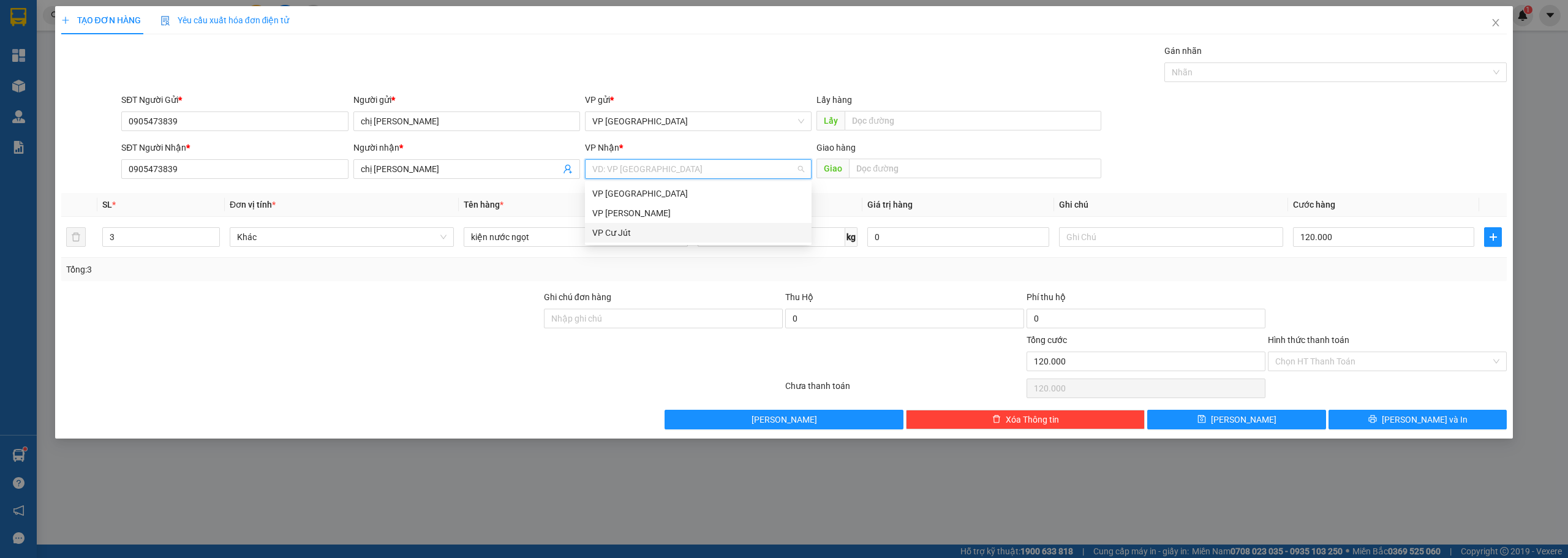
click at [645, 234] on div "VP Cư Jút" at bounding box center [698, 233] width 212 height 13
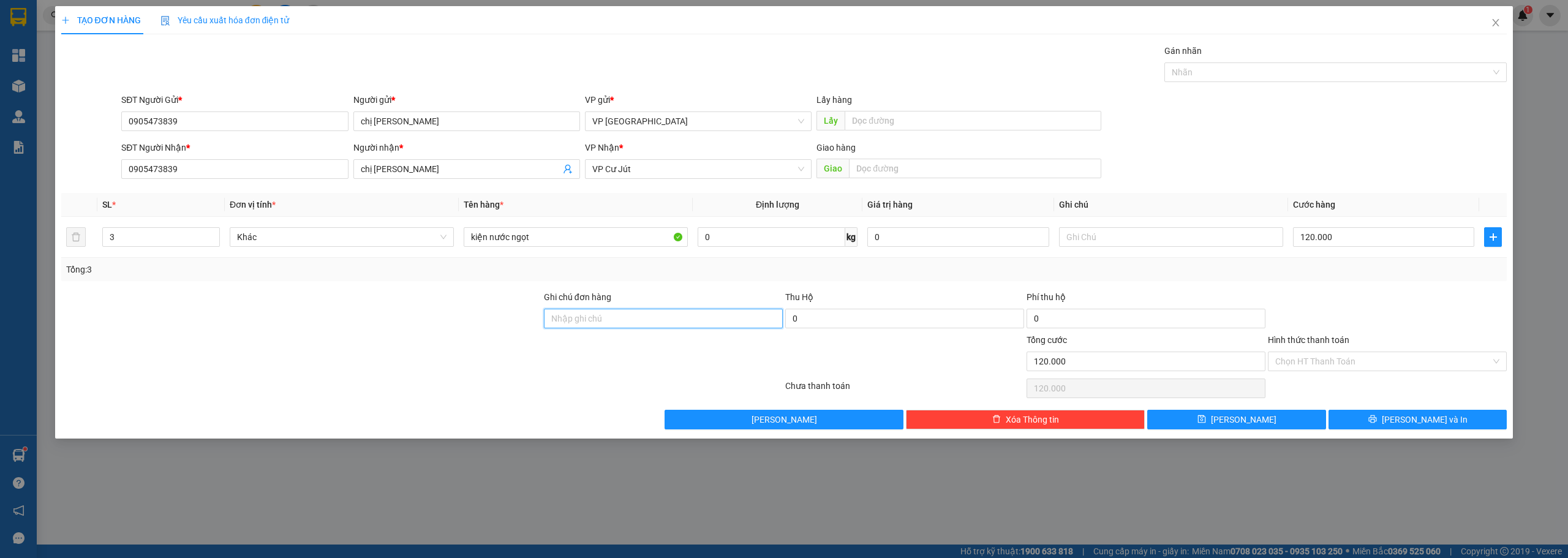
click at [633, 316] on input "Ghi chú đơn hàng" at bounding box center [663, 319] width 239 height 20
paste input "à"
paste input "á"
type input "hàng theo khách"
click at [1392, 416] on button "[PERSON_NAME] và In" at bounding box center [1418, 420] width 179 height 20
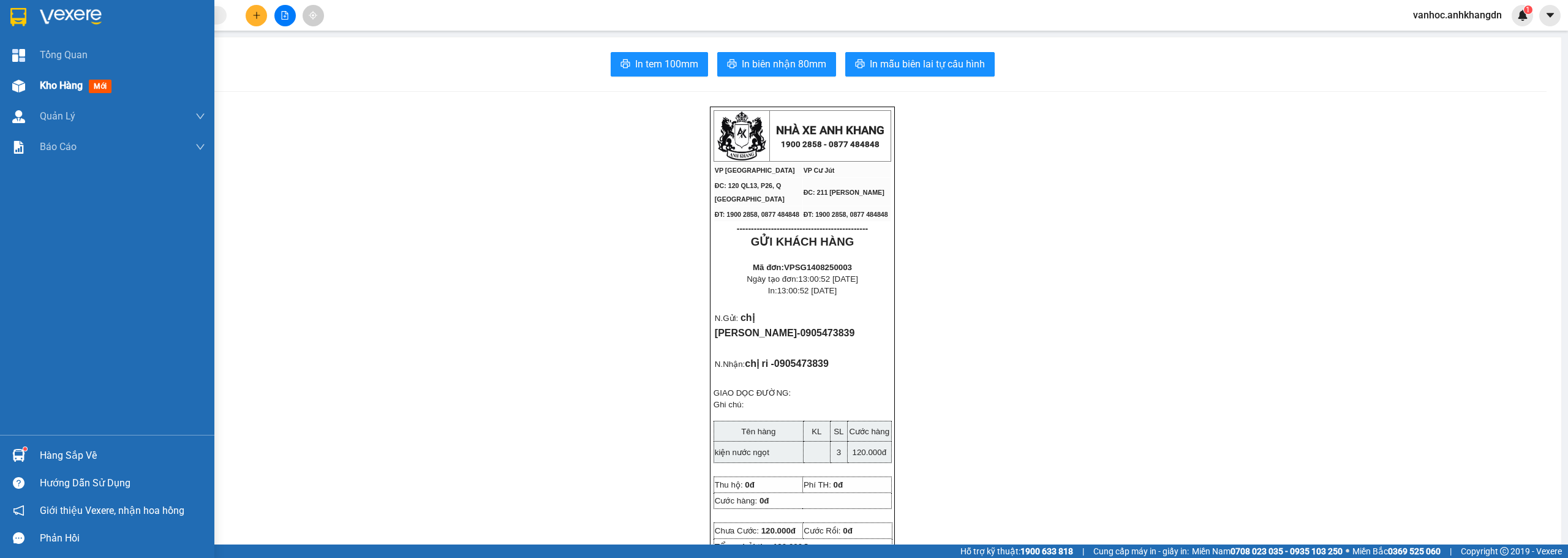
click at [67, 89] on span "Kho hàng" at bounding box center [61, 86] width 43 height 12
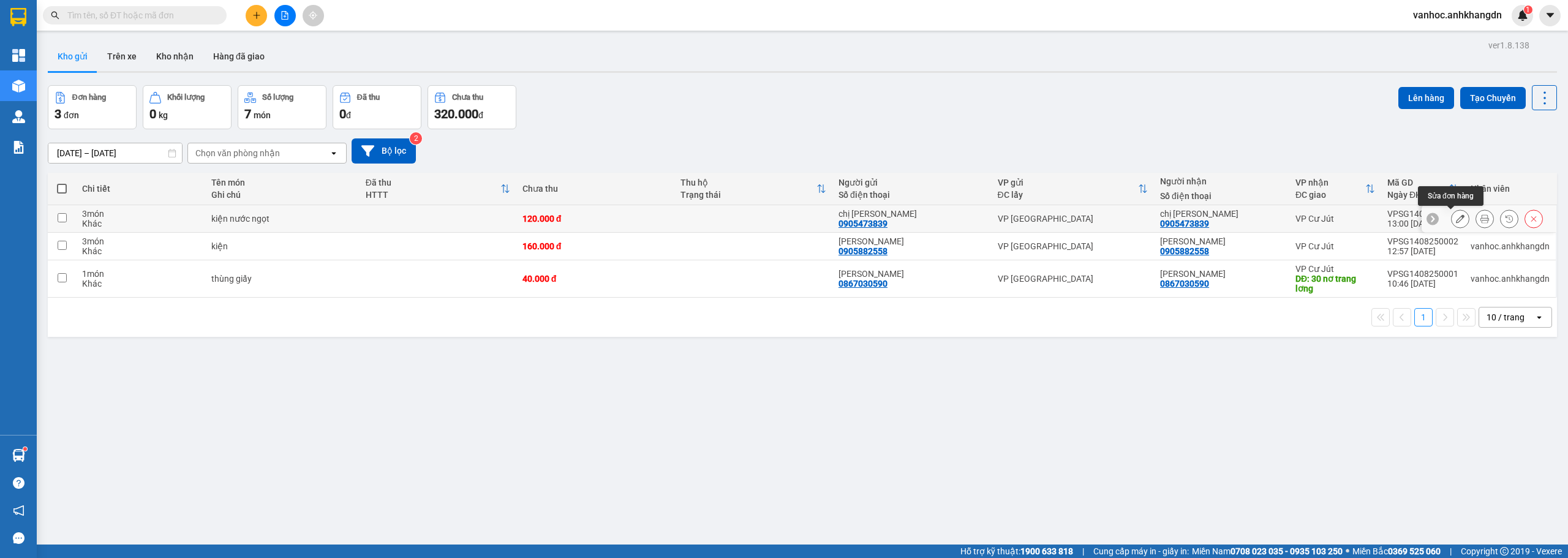
click at [1456, 218] on icon at bounding box center [1460, 219] width 9 height 9
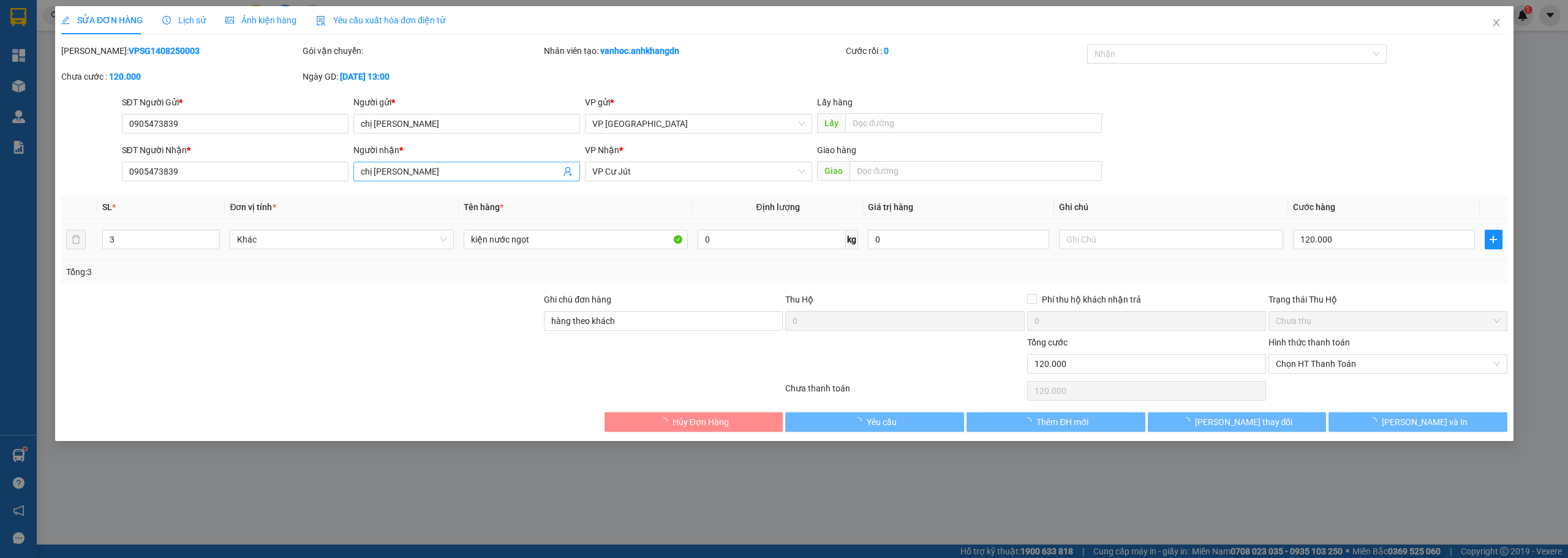
type input "0905473839"
type input "chị [PERSON_NAME]"
type input "0905473839"
type input "chị [PERSON_NAME]"
type input "hàng theo khách"
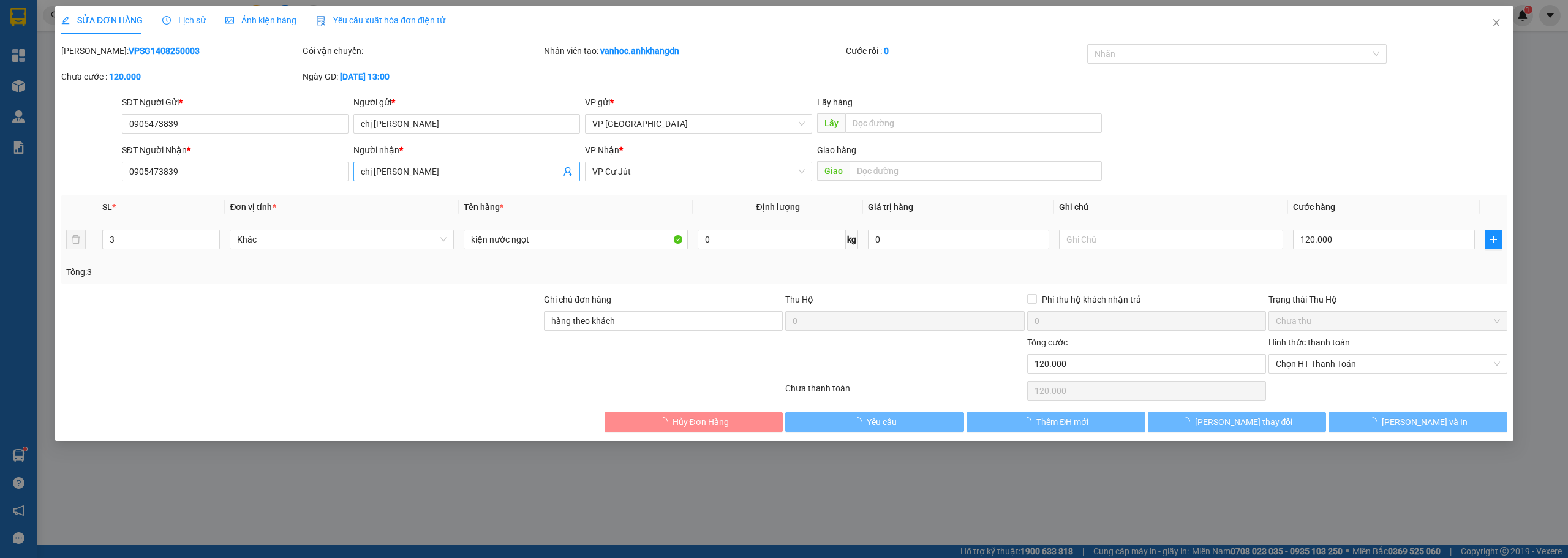
type input "120.000"
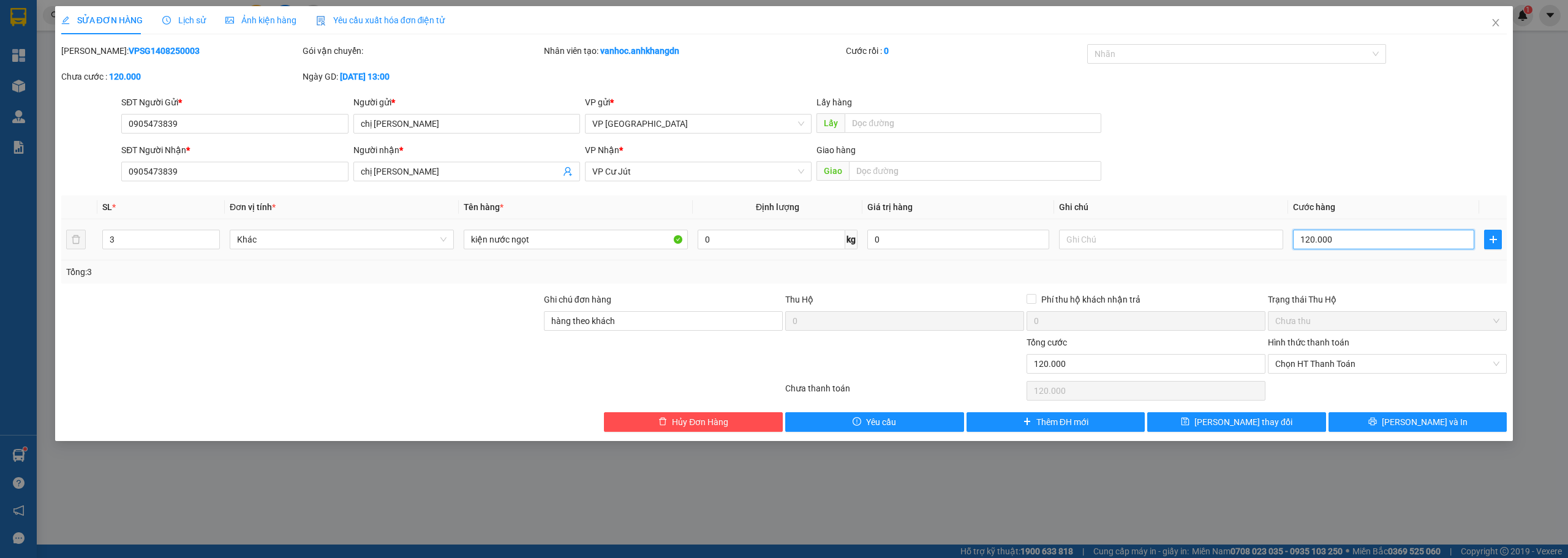
click at [1309, 238] on input "120.000" at bounding box center [1383, 239] width 181 height 20
type input "1"
type input "10"
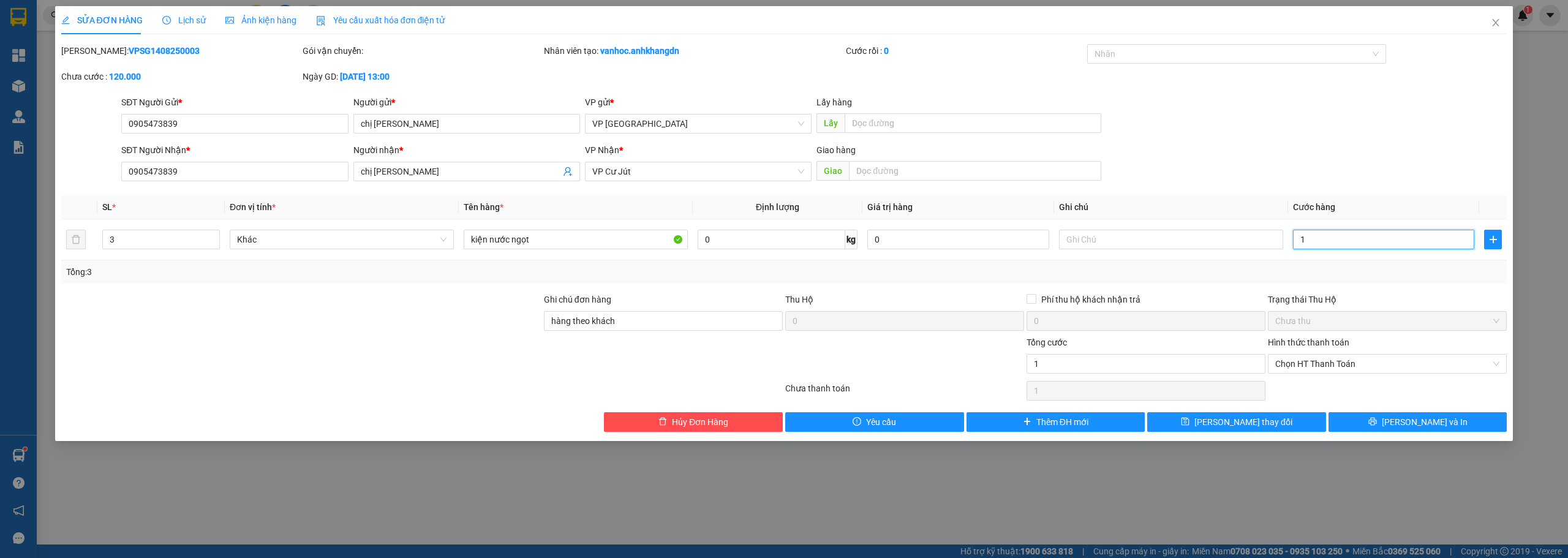
type input "10"
type input "100"
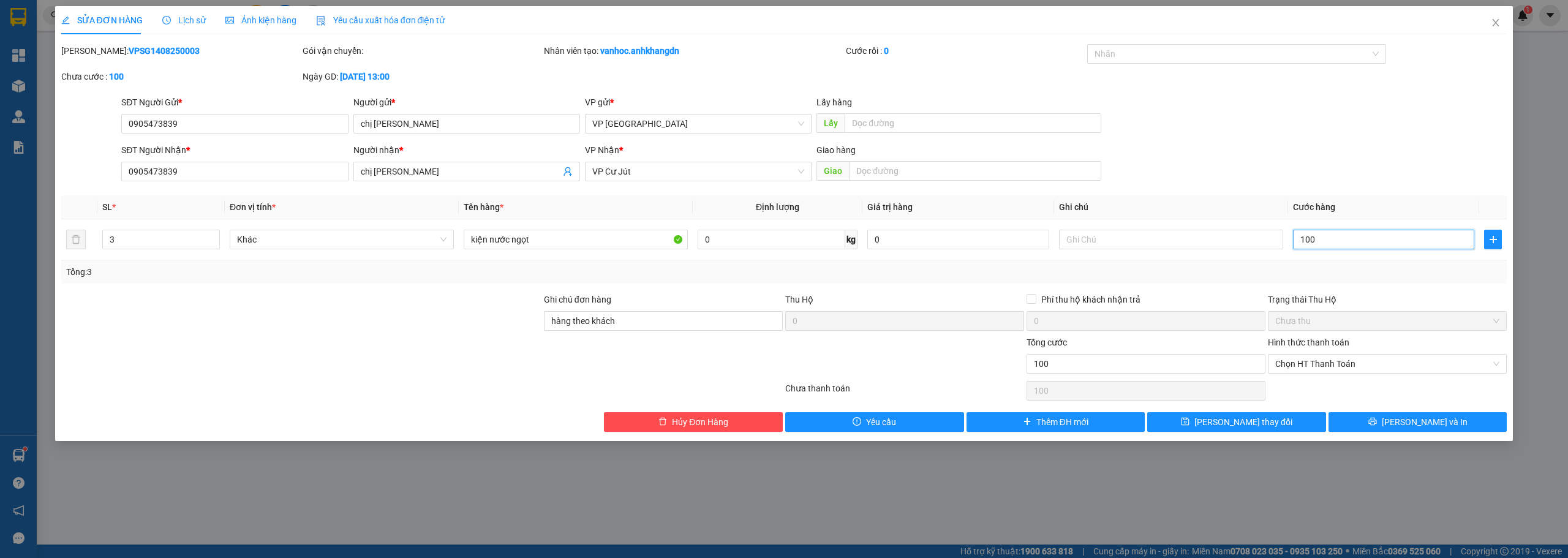
type input "1.000"
type input "10.000"
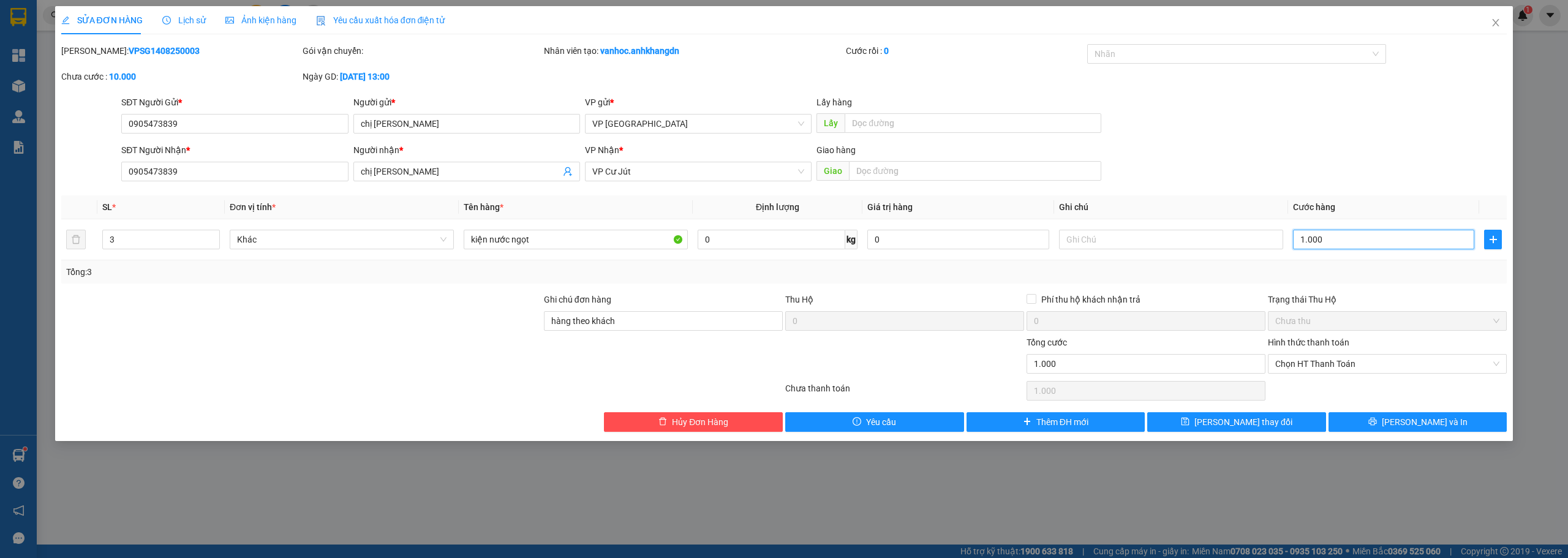
type input "10.000"
type input "100.000"
drag, startPoint x: 1418, startPoint y: 425, endPoint x: 1430, endPoint y: 446, distance: 24.2
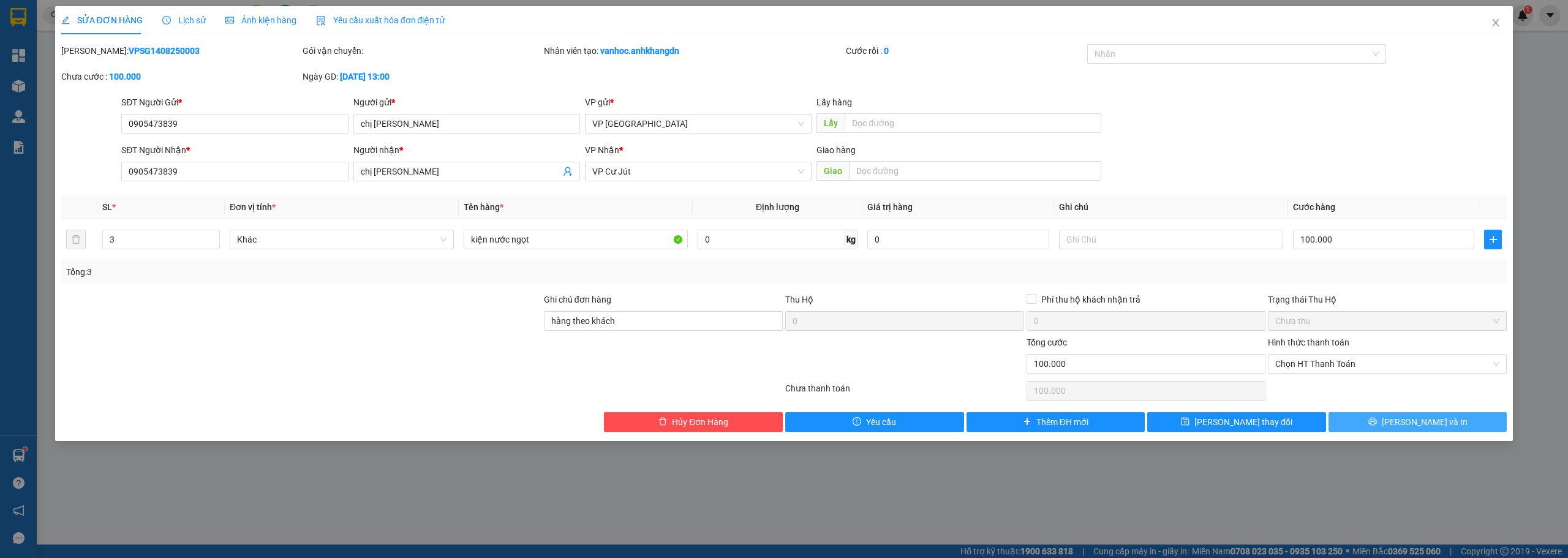
click at [1419, 424] on span "[PERSON_NAME] và In" at bounding box center [1425, 422] width 86 height 13
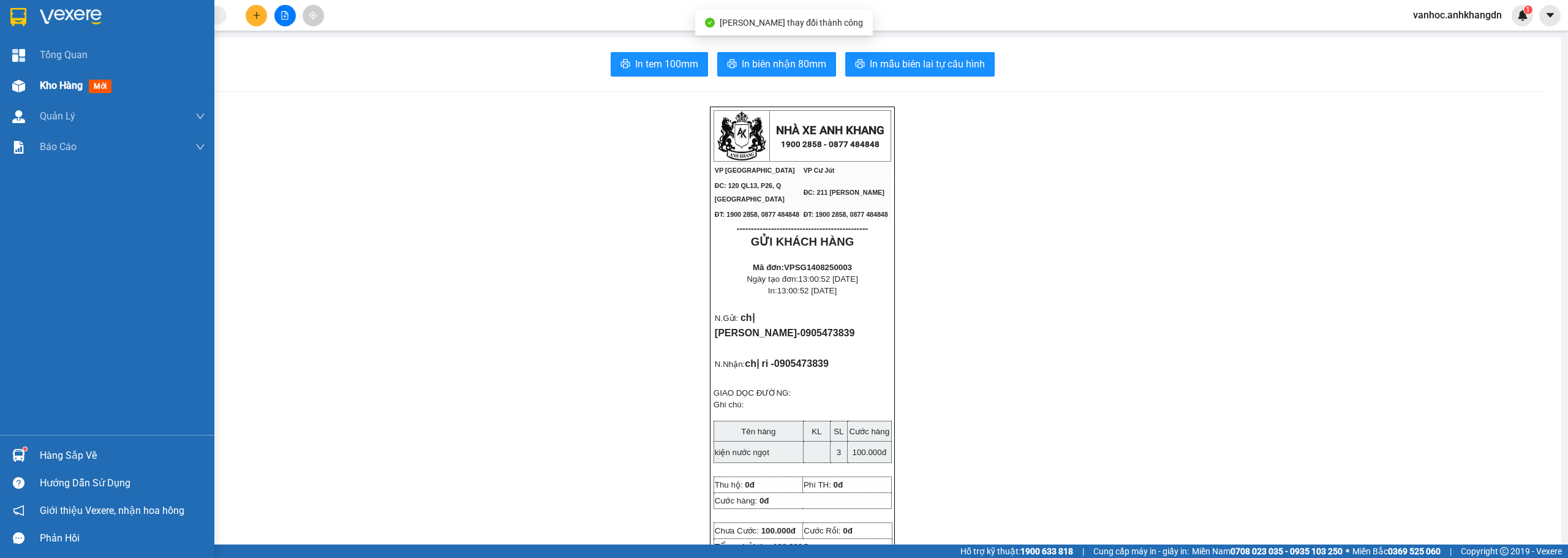
click at [43, 85] on span "Kho hàng" at bounding box center [61, 86] width 43 height 12
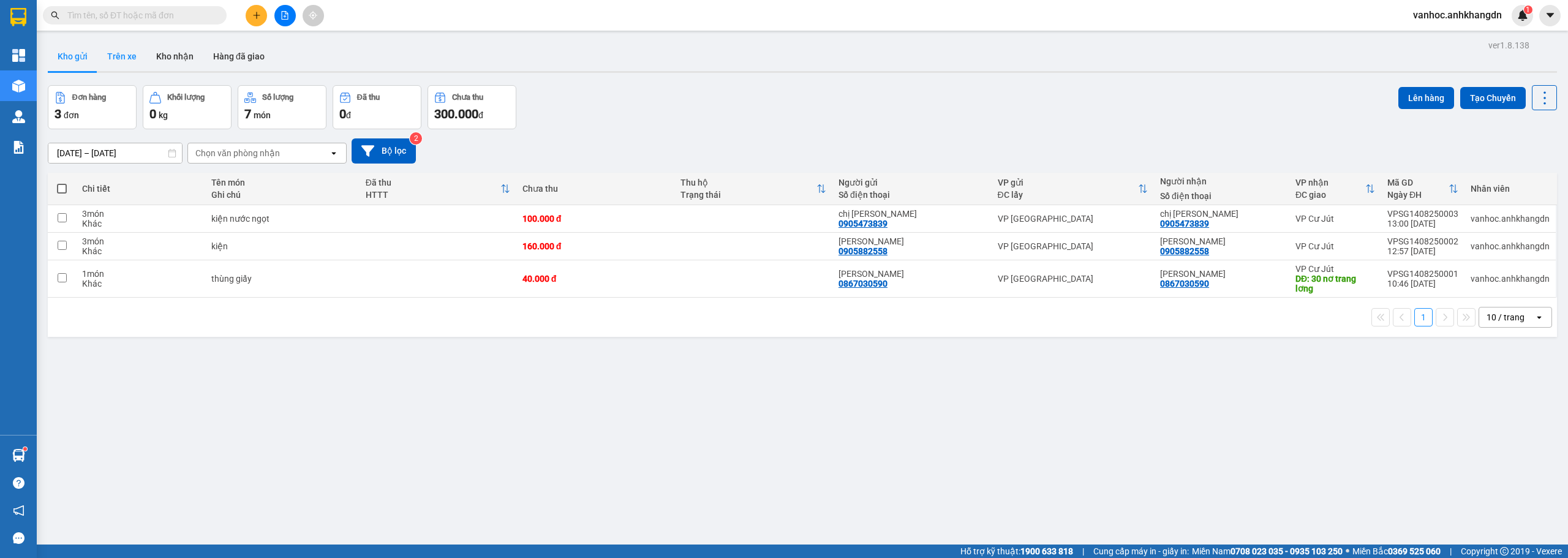
click at [127, 63] on button "Trên xe" at bounding box center [122, 56] width 49 height 30
